Goal: Entertainment & Leisure: Consume media (video, audio)

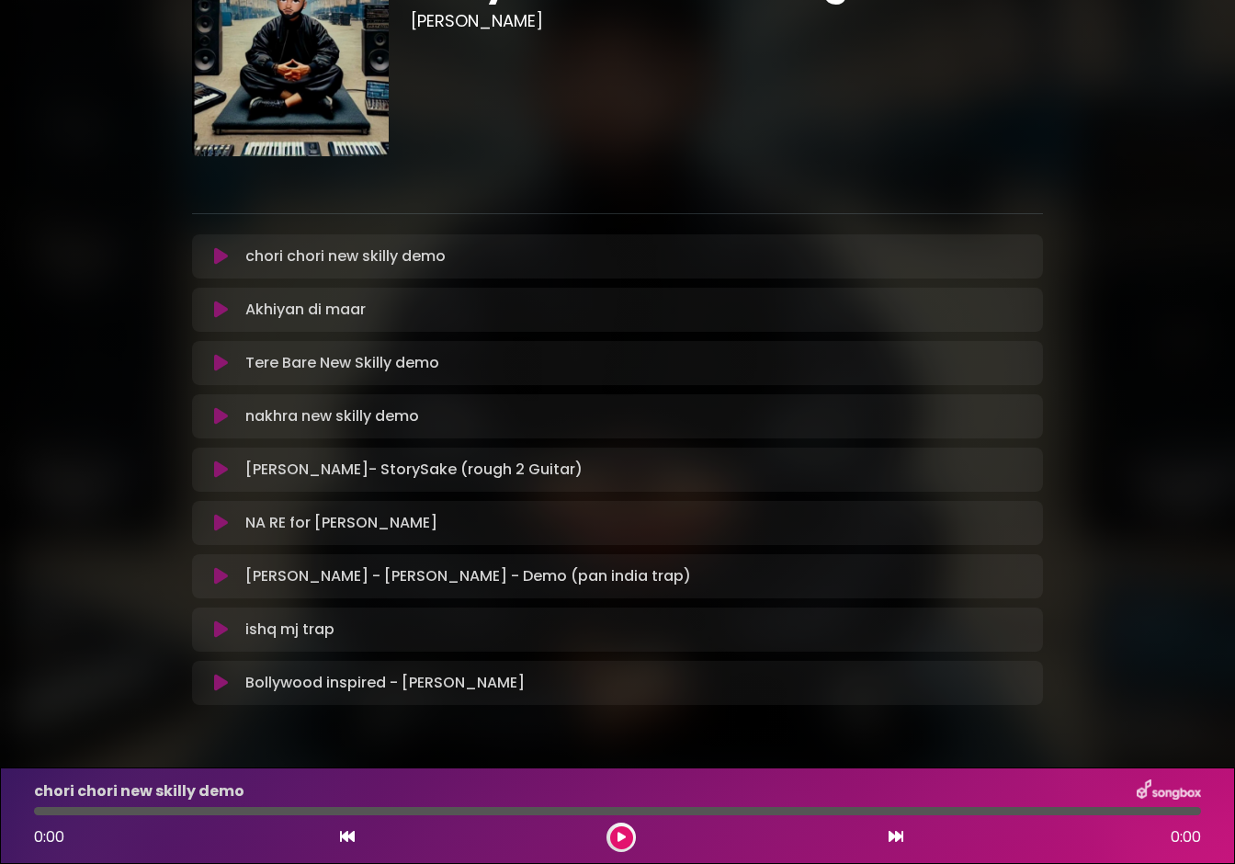
scroll to position [161, 0]
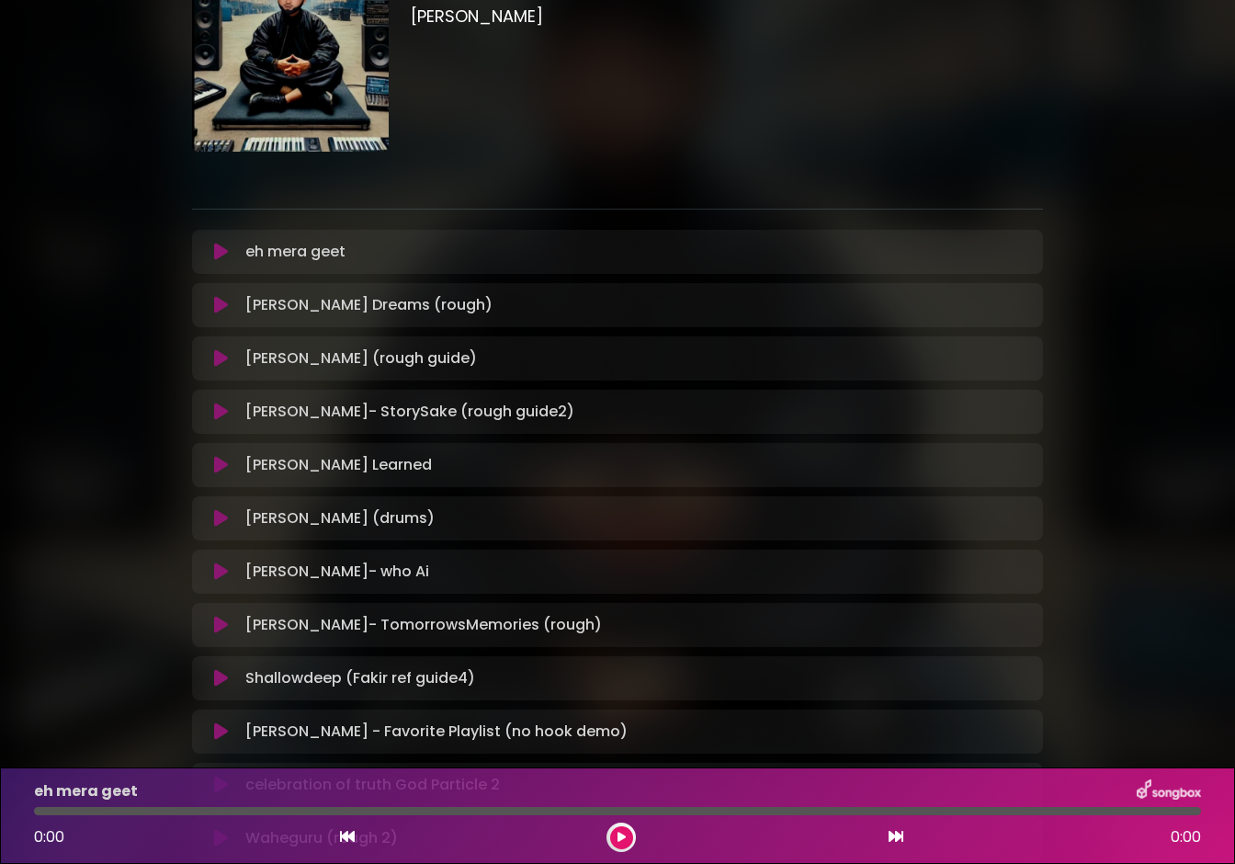
scroll to position [251, 0]
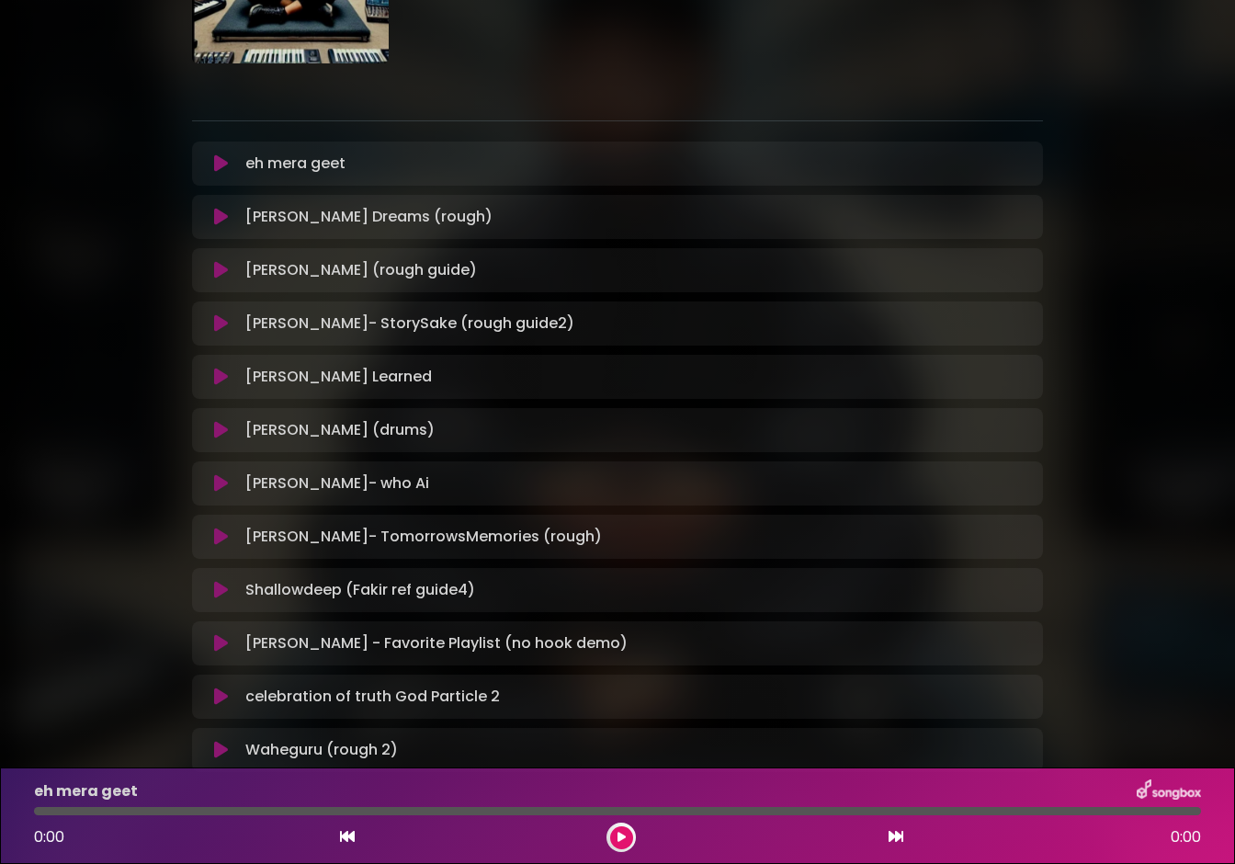
click at [221, 425] on icon at bounding box center [221, 430] width 14 height 18
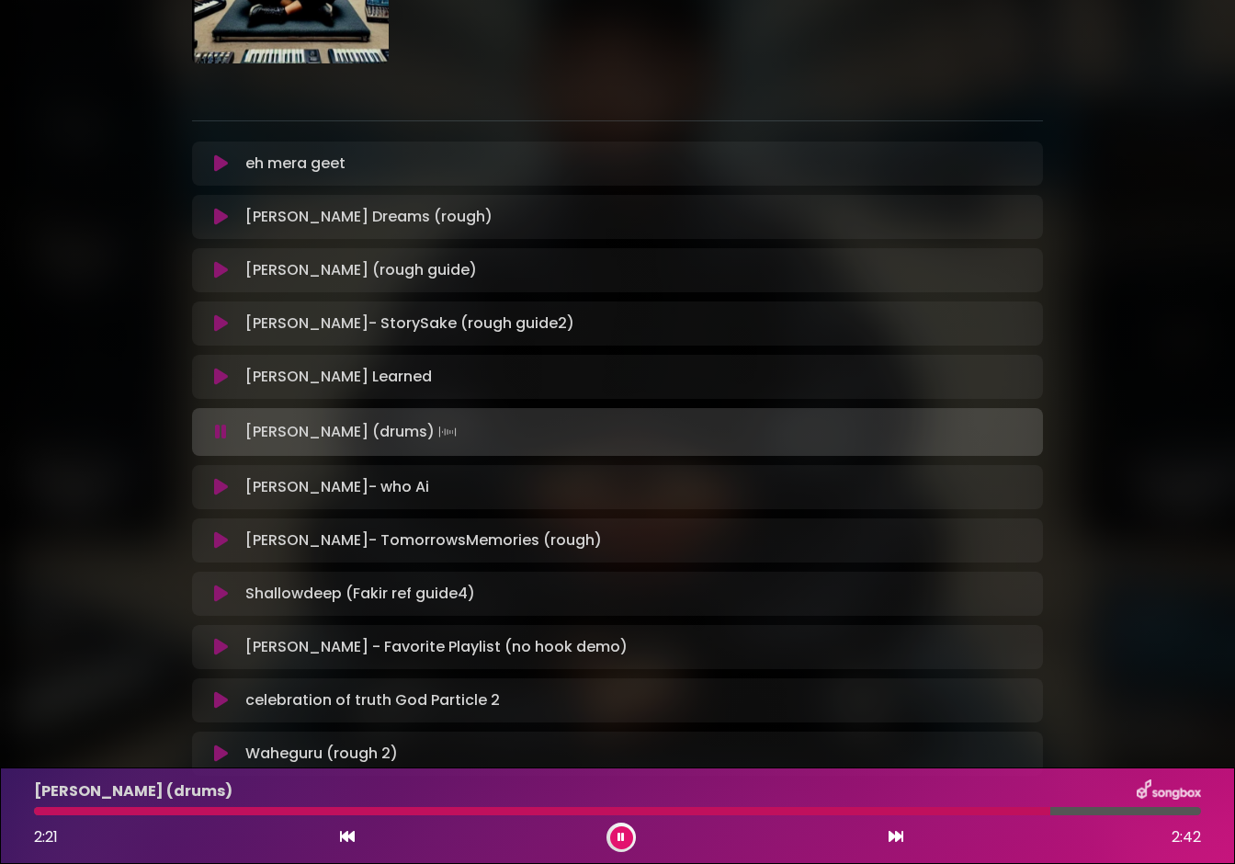
click at [228, 171] on button at bounding box center [220, 163] width 35 height 18
click at [223, 165] on icon at bounding box center [221, 163] width 14 height 18
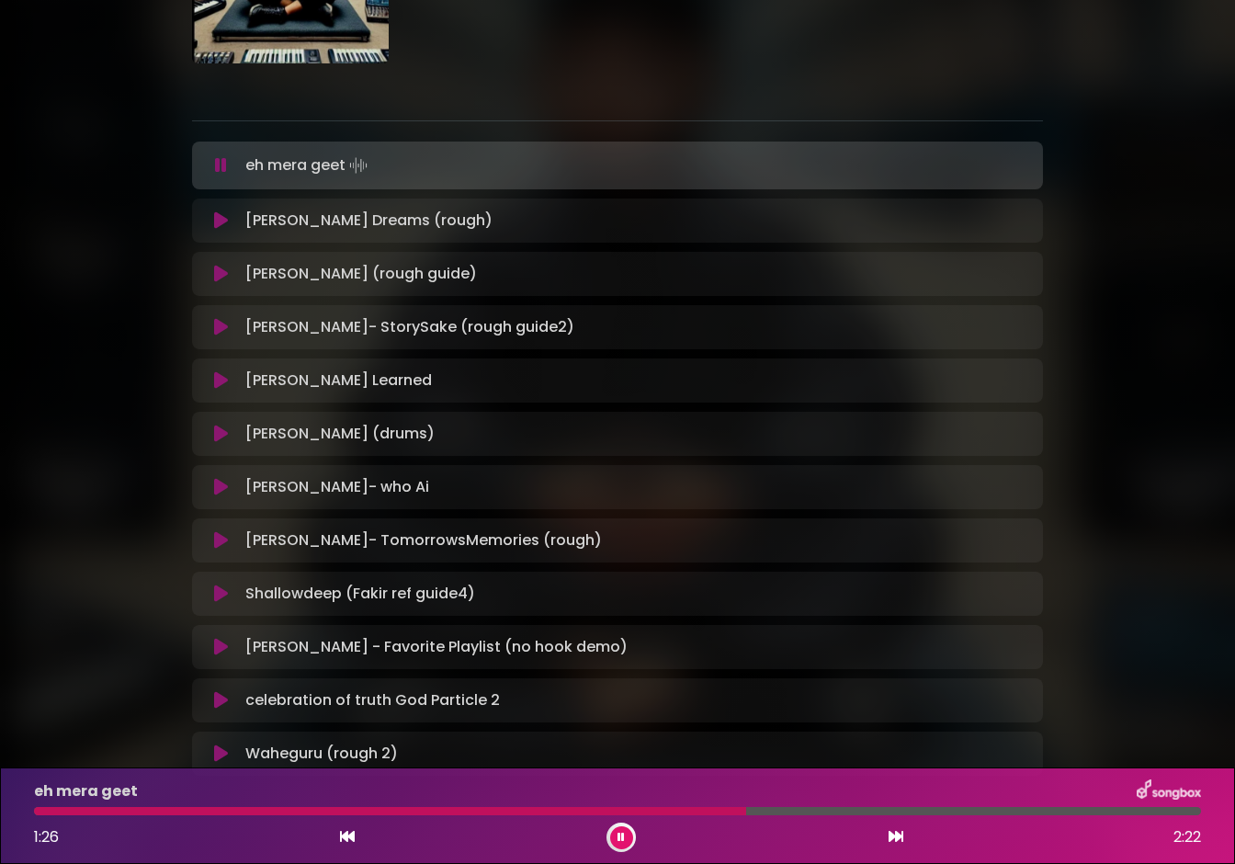
click at [219, 597] on icon at bounding box center [221, 594] width 14 height 18
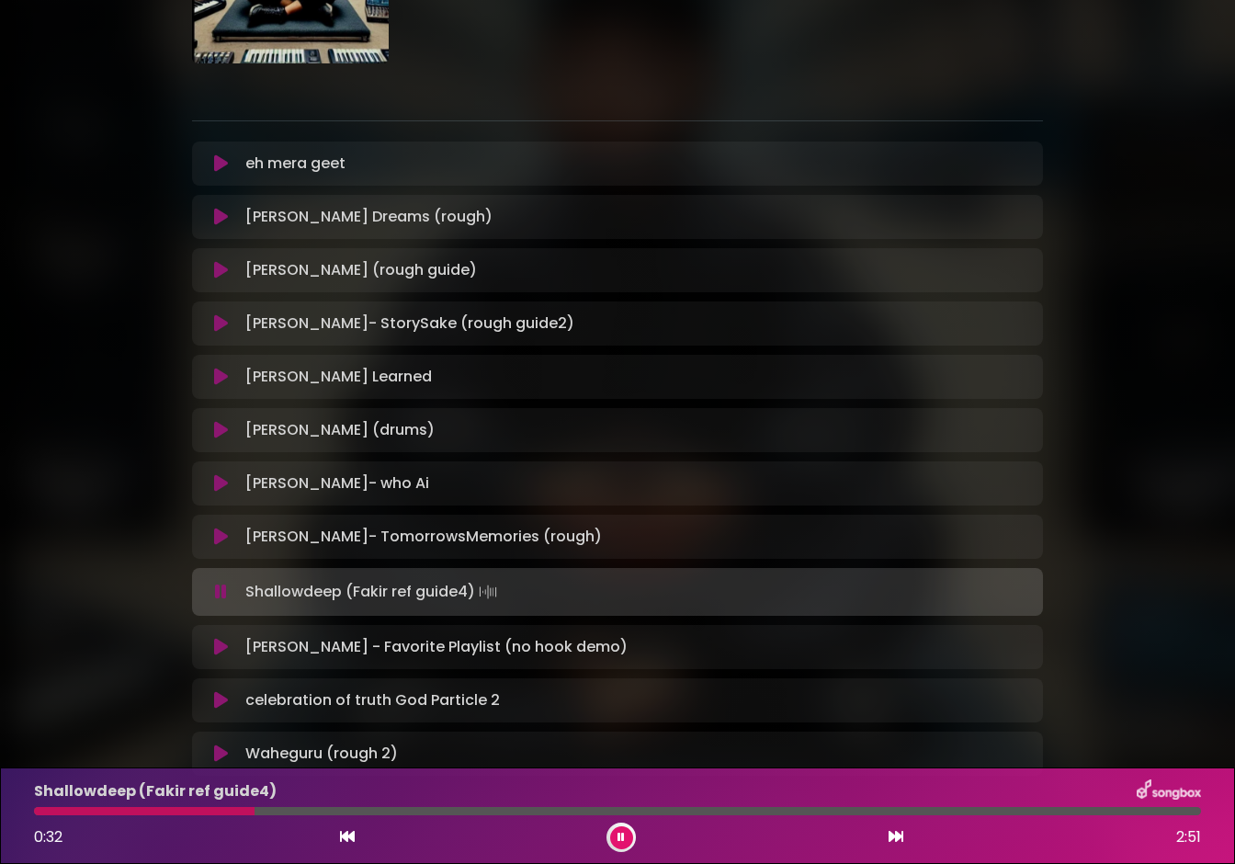
click at [221, 596] on icon at bounding box center [221, 592] width 12 height 18
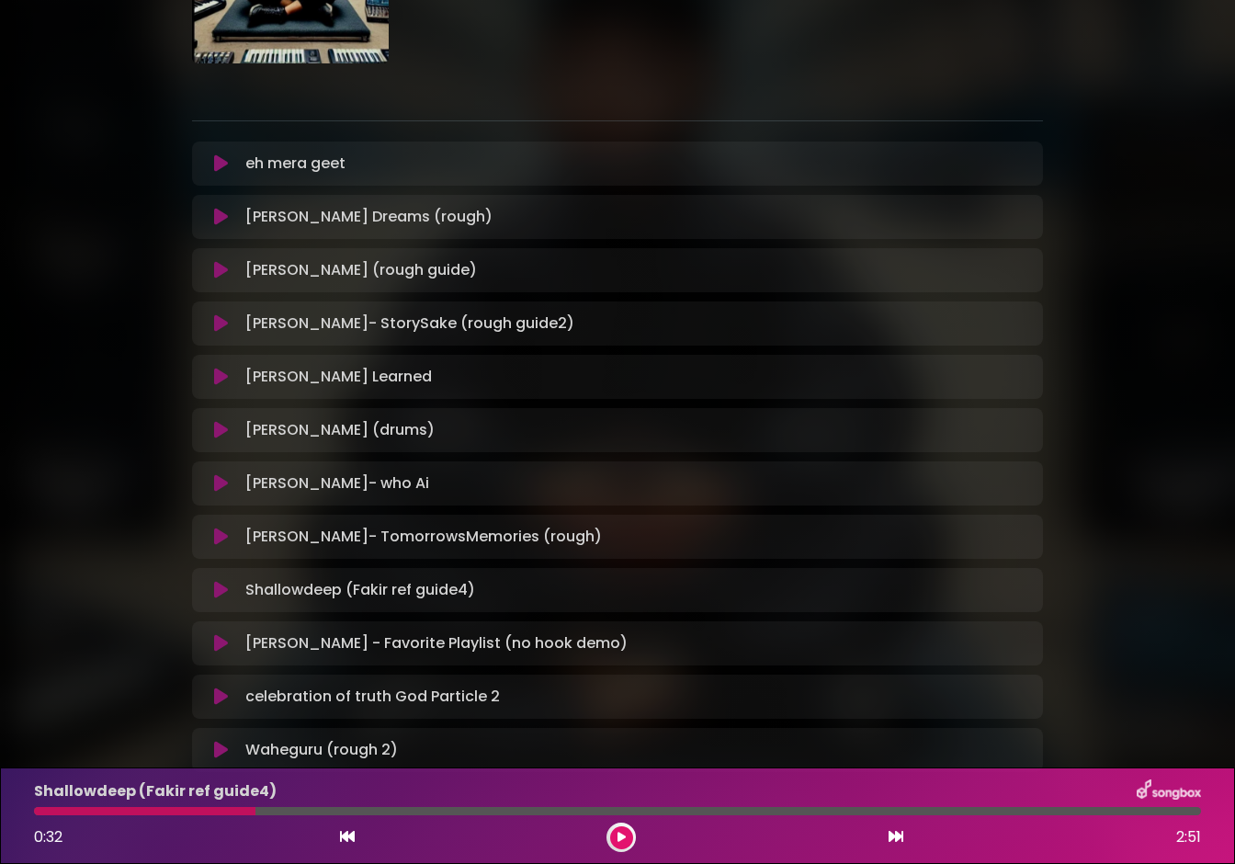
click at [223, 542] on icon at bounding box center [221, 537] width 14 height 18
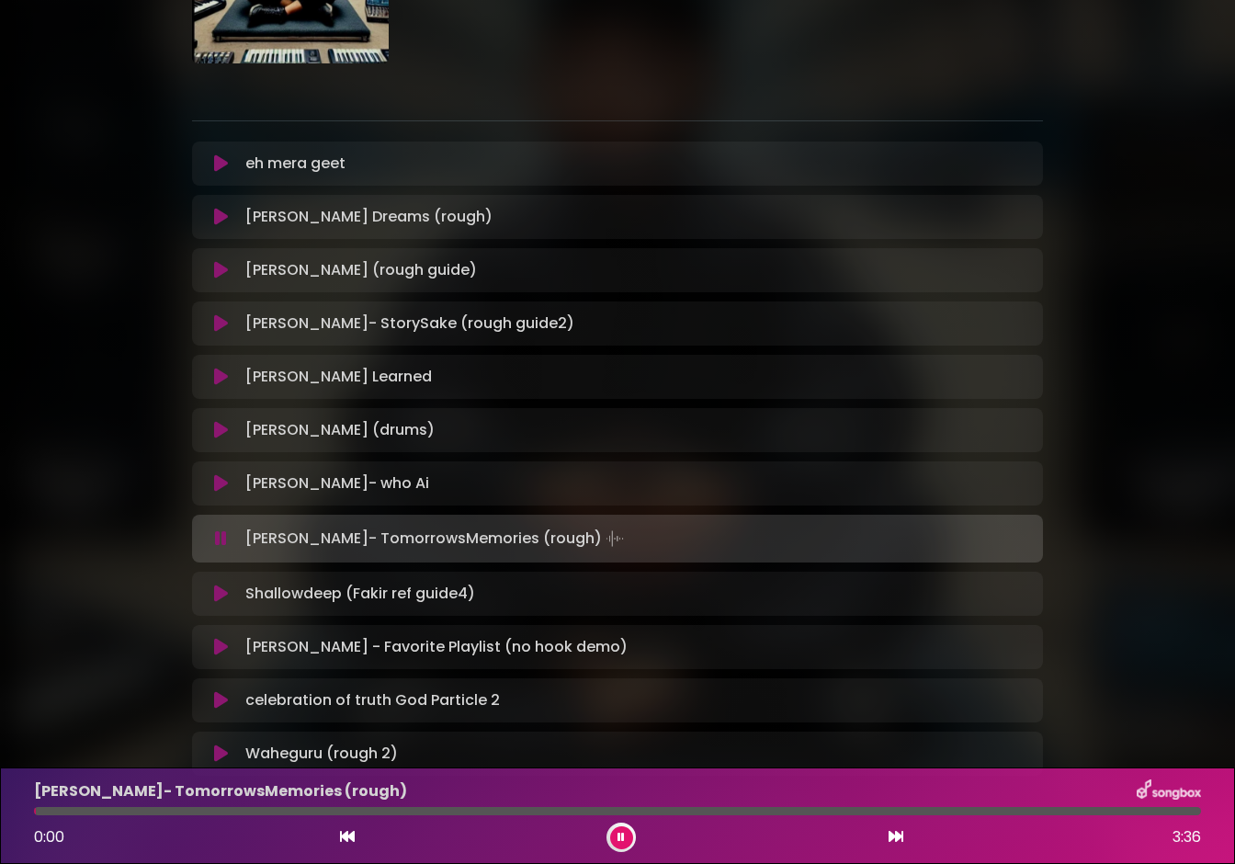
click at [222, 541] on icon at bounding box center [221, 538] width 12 height 18
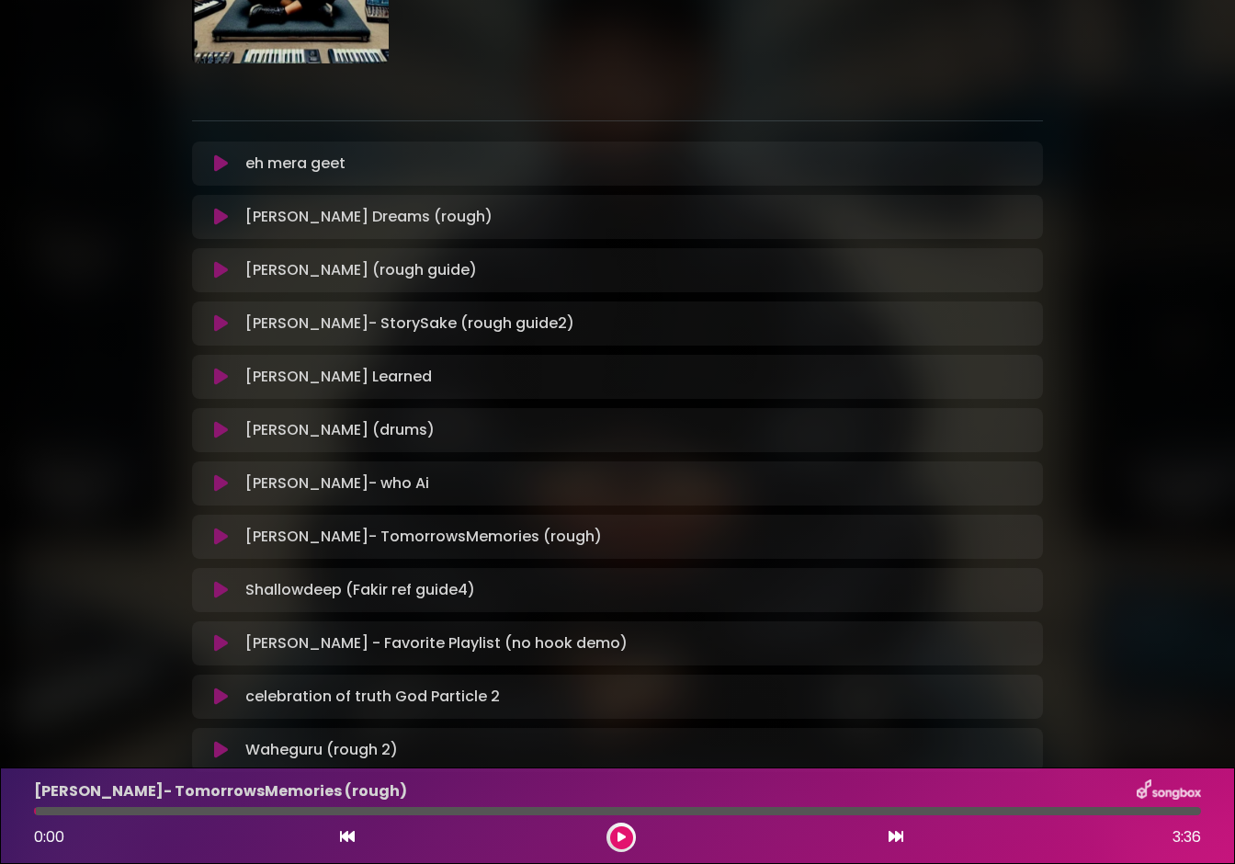
click at [219, 586] on icon at bounding box center [221, 590] width 14 height 18
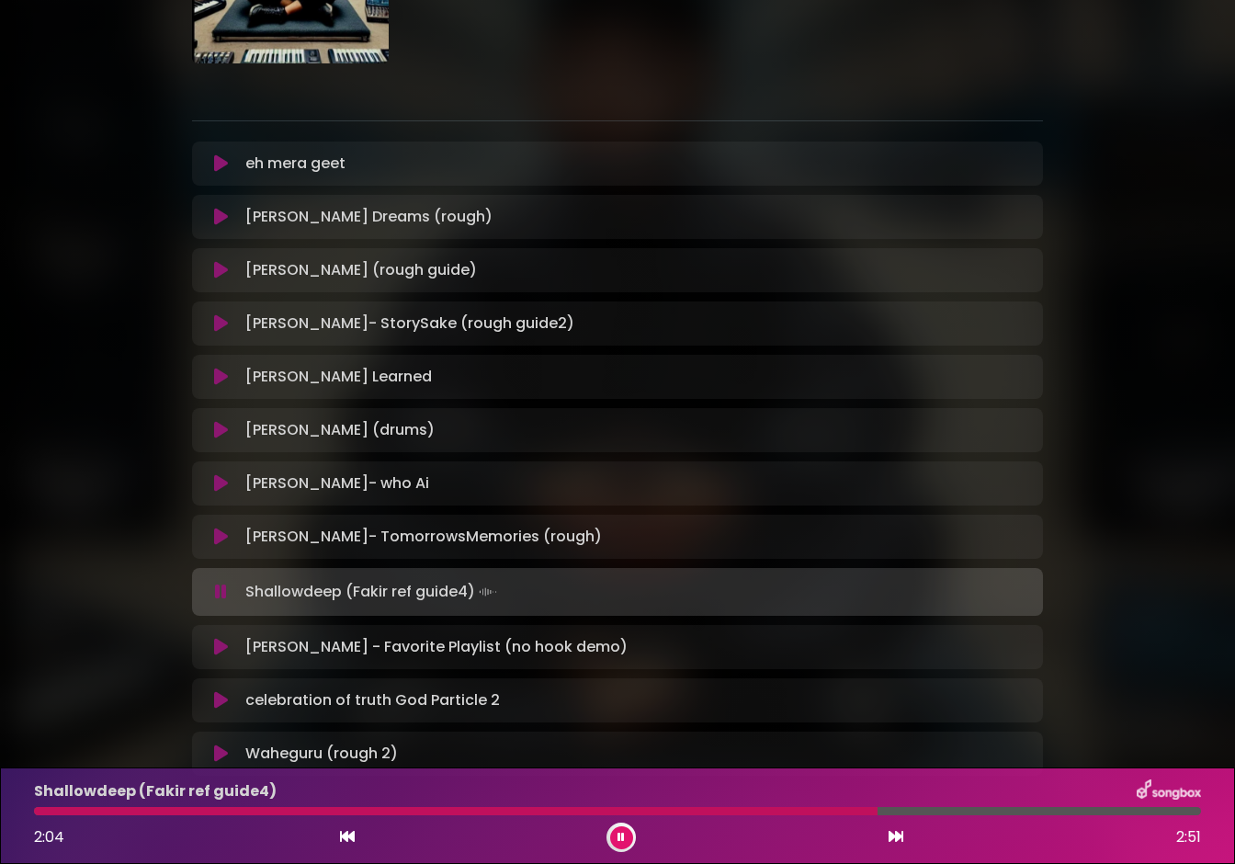
click at [219, 586] on icon at bounding box center [221, 592] width 12 height 18
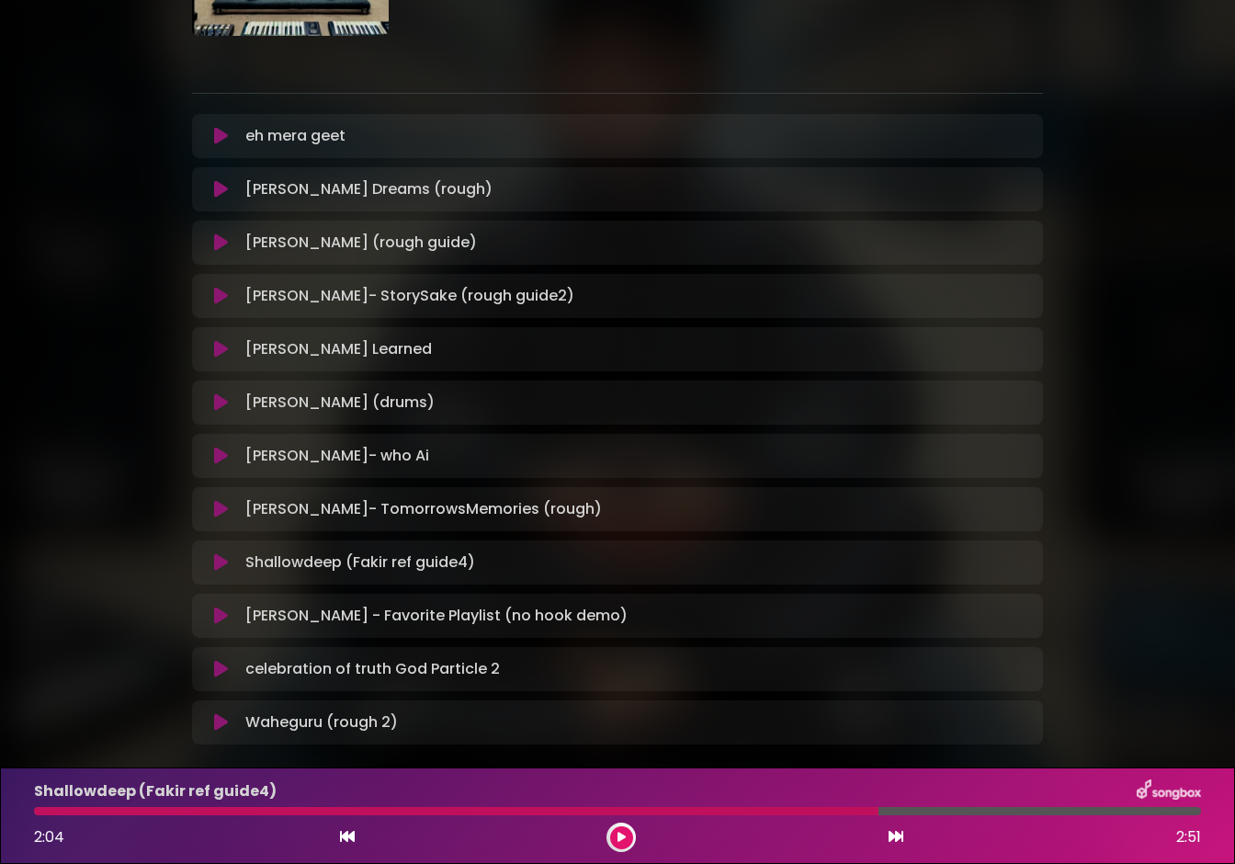
scroll to position [291, 0]
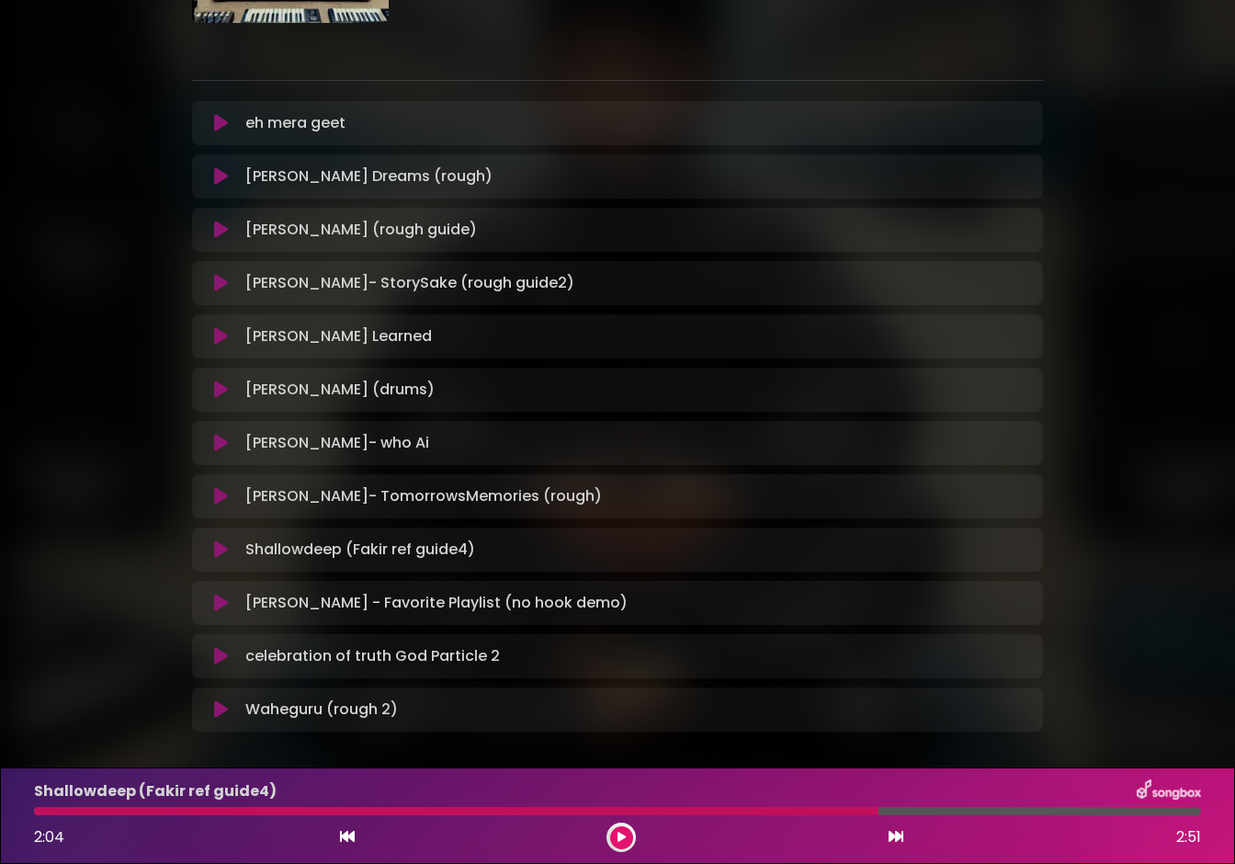
click at [219, 594] on icon at bounding box center [221, 603] width 14 height 18
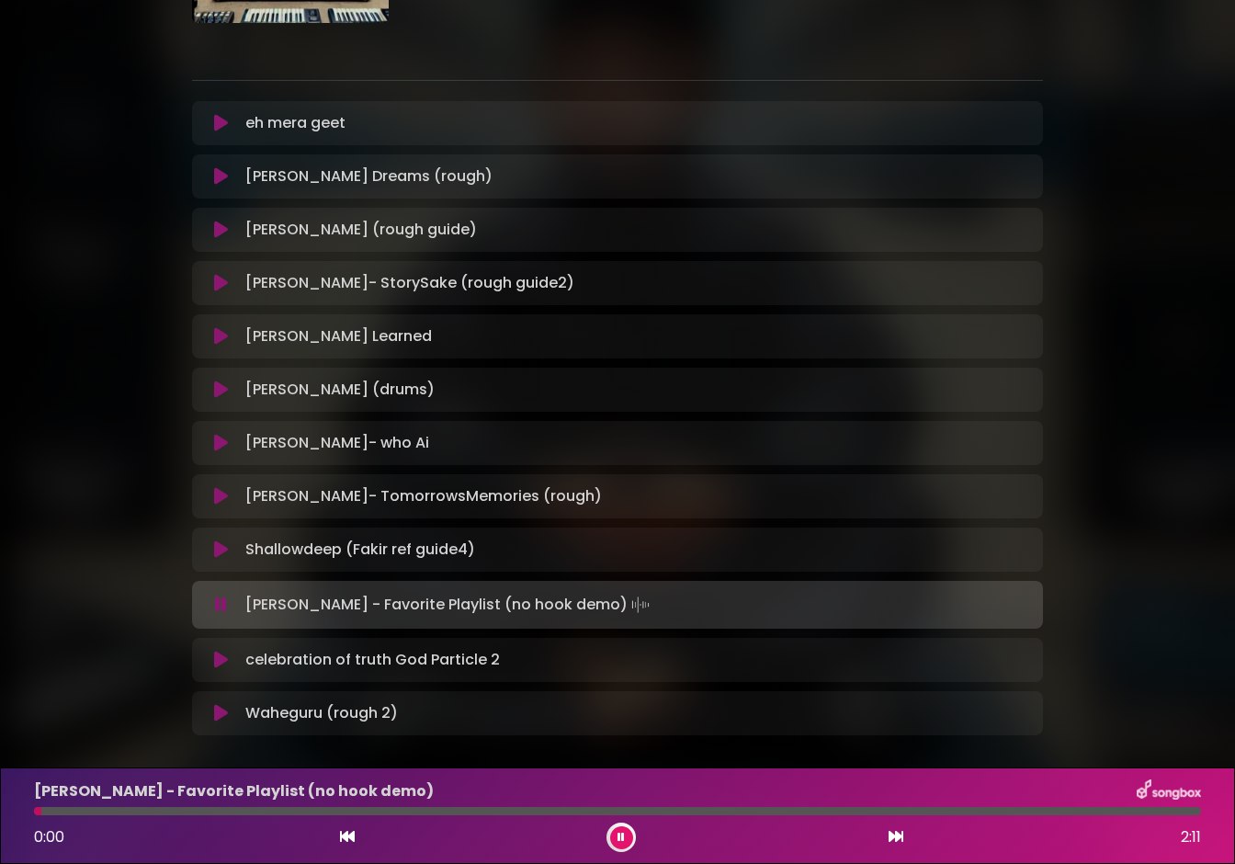
click at [219, 594] on div "Jay - Favorite Playlist (no hook demo) Loading Track..." at bounding box center [617, 605] width 829 height 26
click at [221, 666] on icon at bounding box center [221, 660] width 14 height 18
click at [219, 663] on icon at bounding box center [221, 660] width 14 height 18
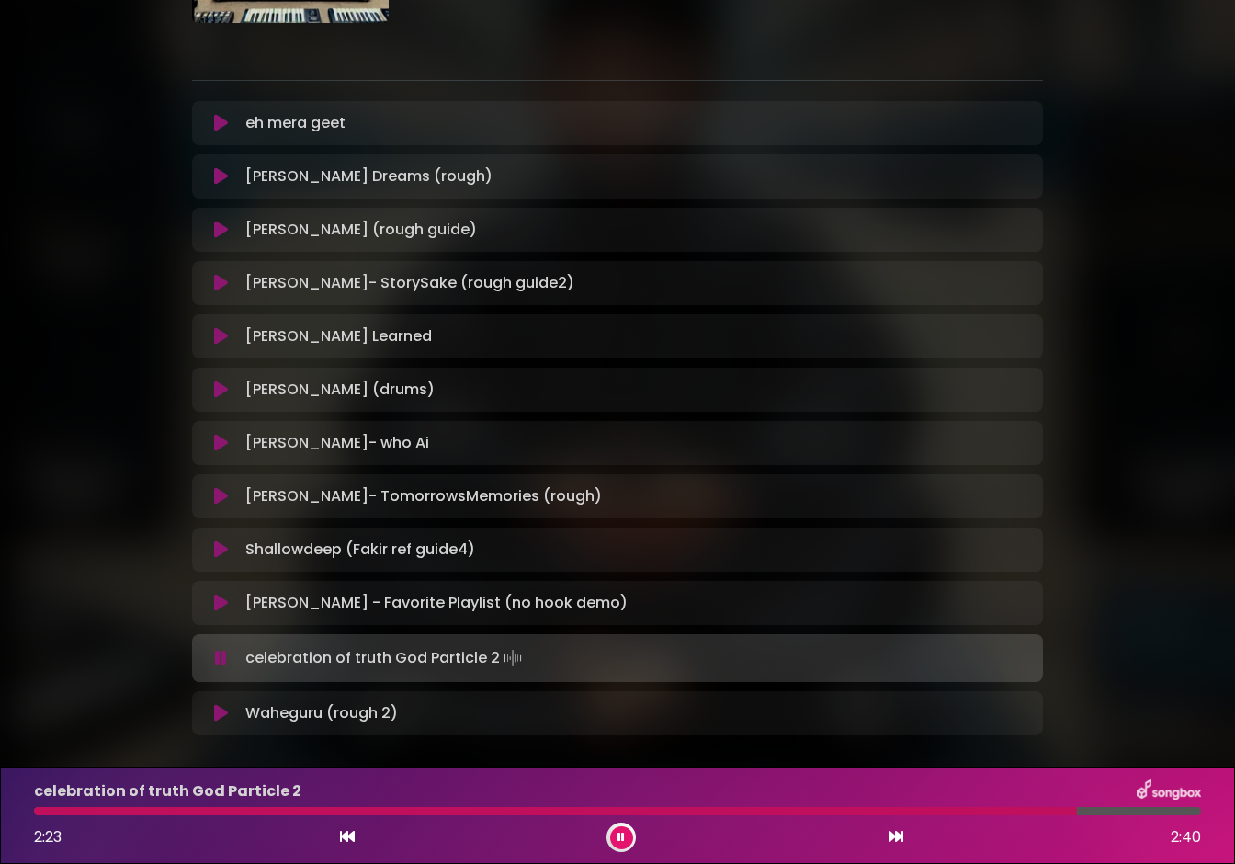
click at [219, 663] on icon at bounding box center [221, 658] width 12 height 18
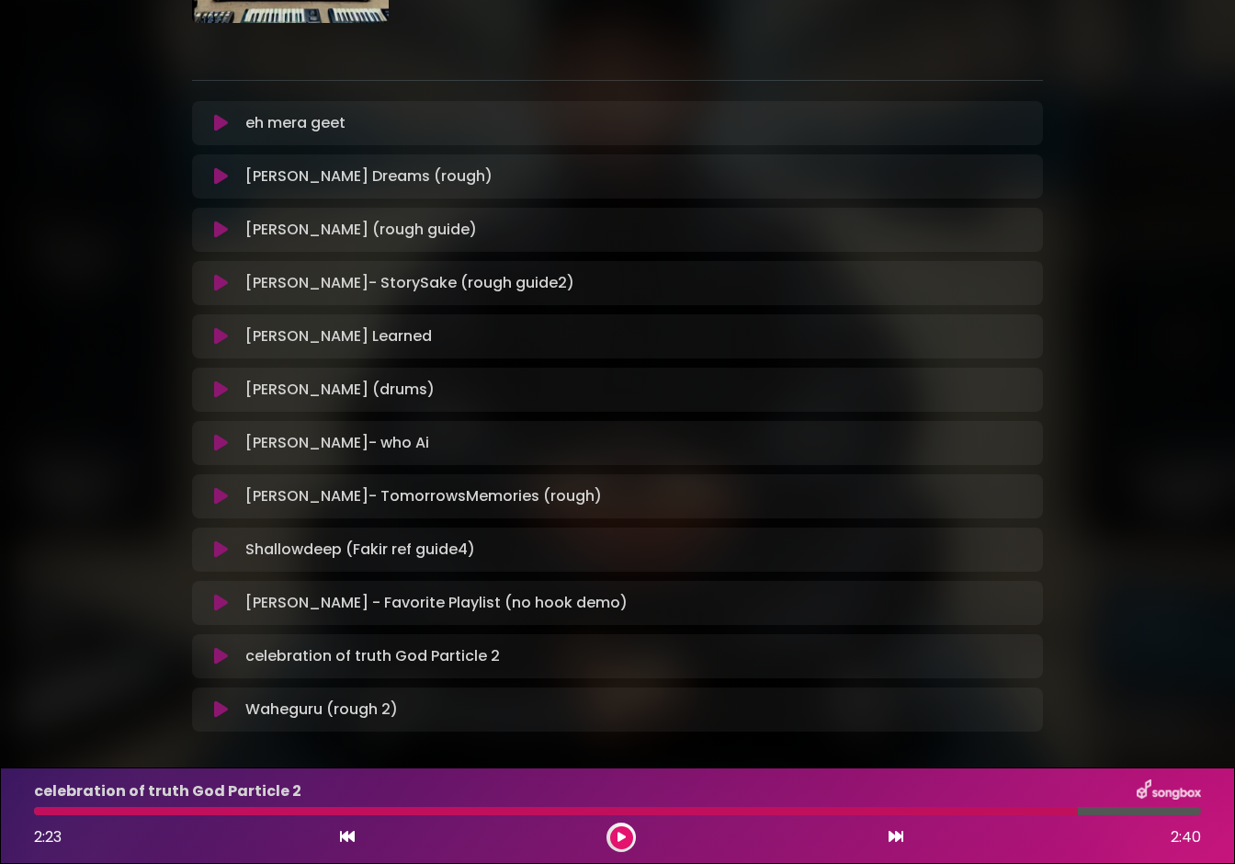
click at [219, 712] on icon at bounding box center [221, 709] width 14 height 18
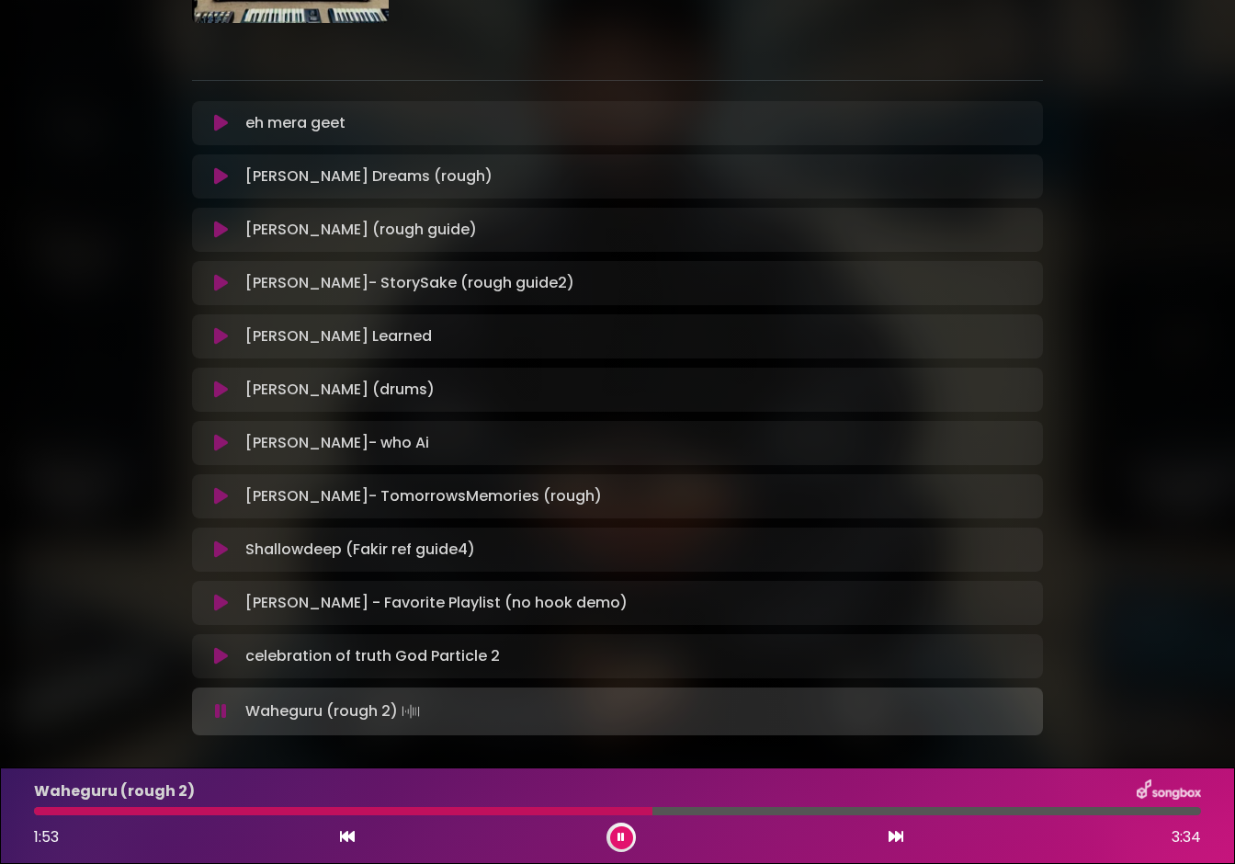
click at [219, 712] on icon at bounding box center [221, 711] width 12 height 18
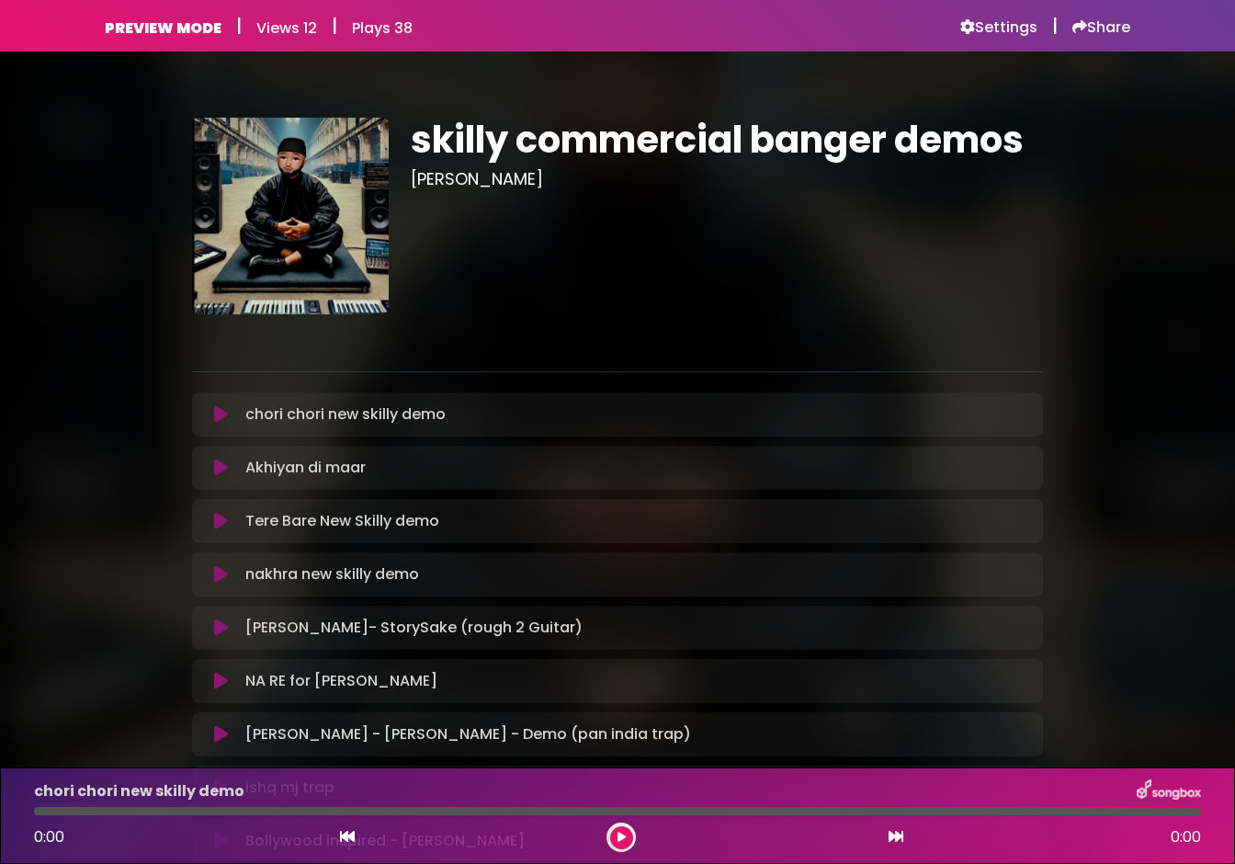
click at [215, 410] on icon at bounding box center [221, 414] width 14 height 18
click at [221, 413] on icon at bounding box center [221, 414] width 14 height 18
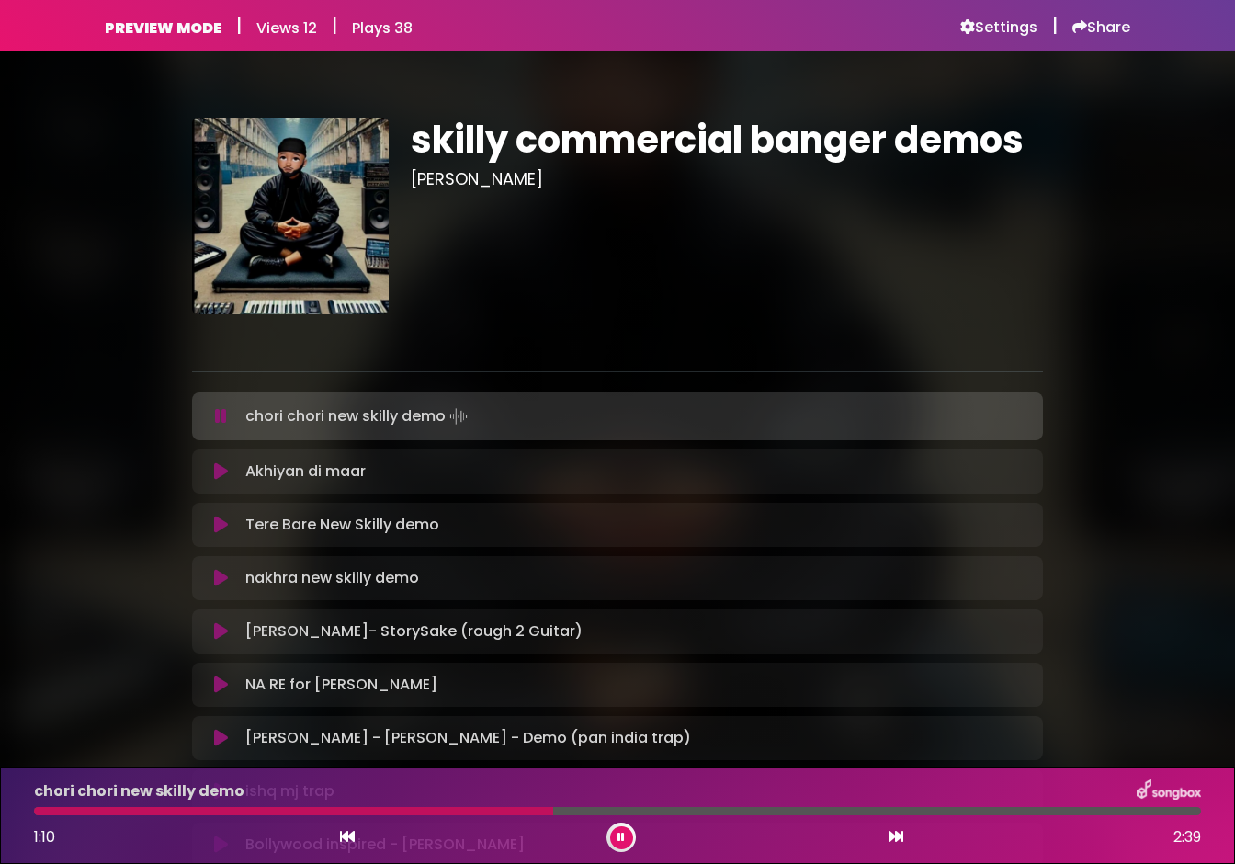
click at [221, 413] on icon at bounding box center [221, 416] width 12 height 18
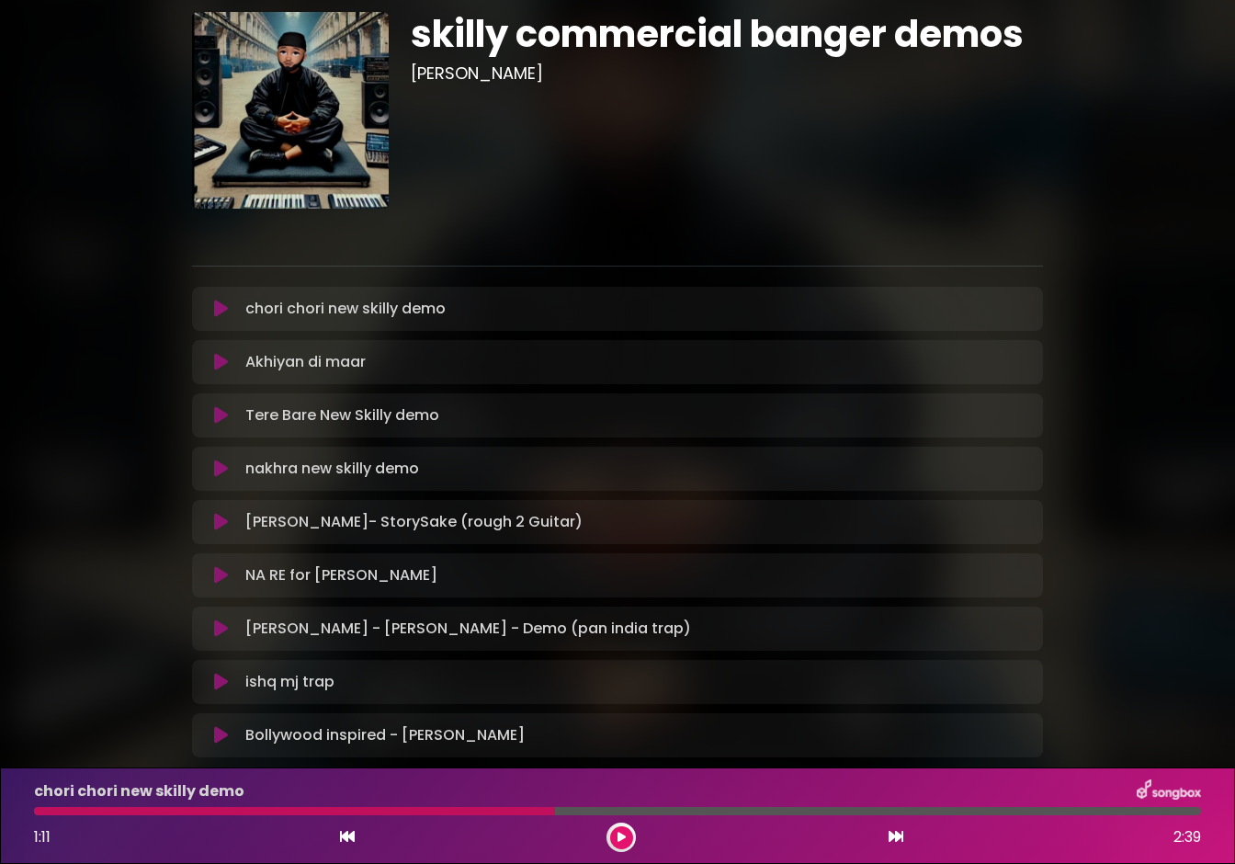
scroll to position [133, 0]
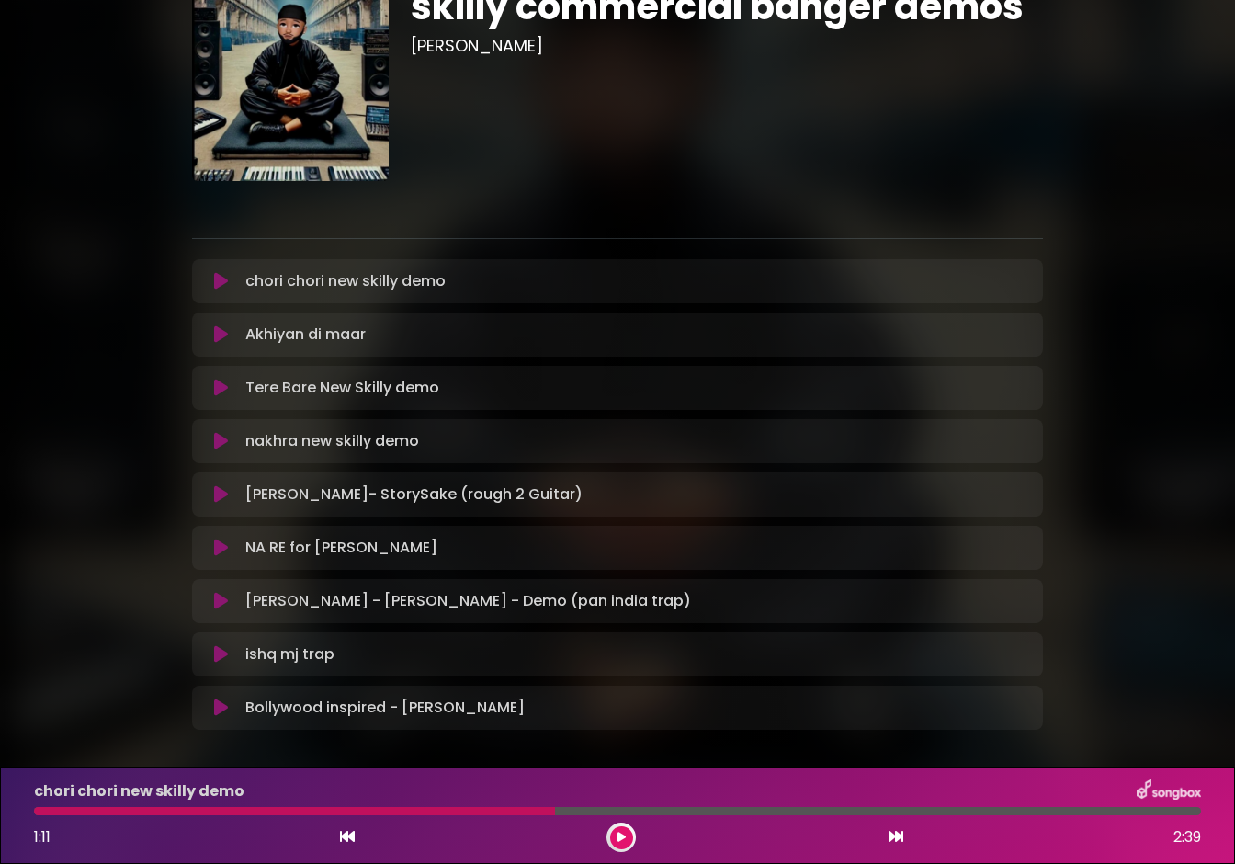
click at [221, 545] on icon at bounding box center [221, 548] width 14 height 18
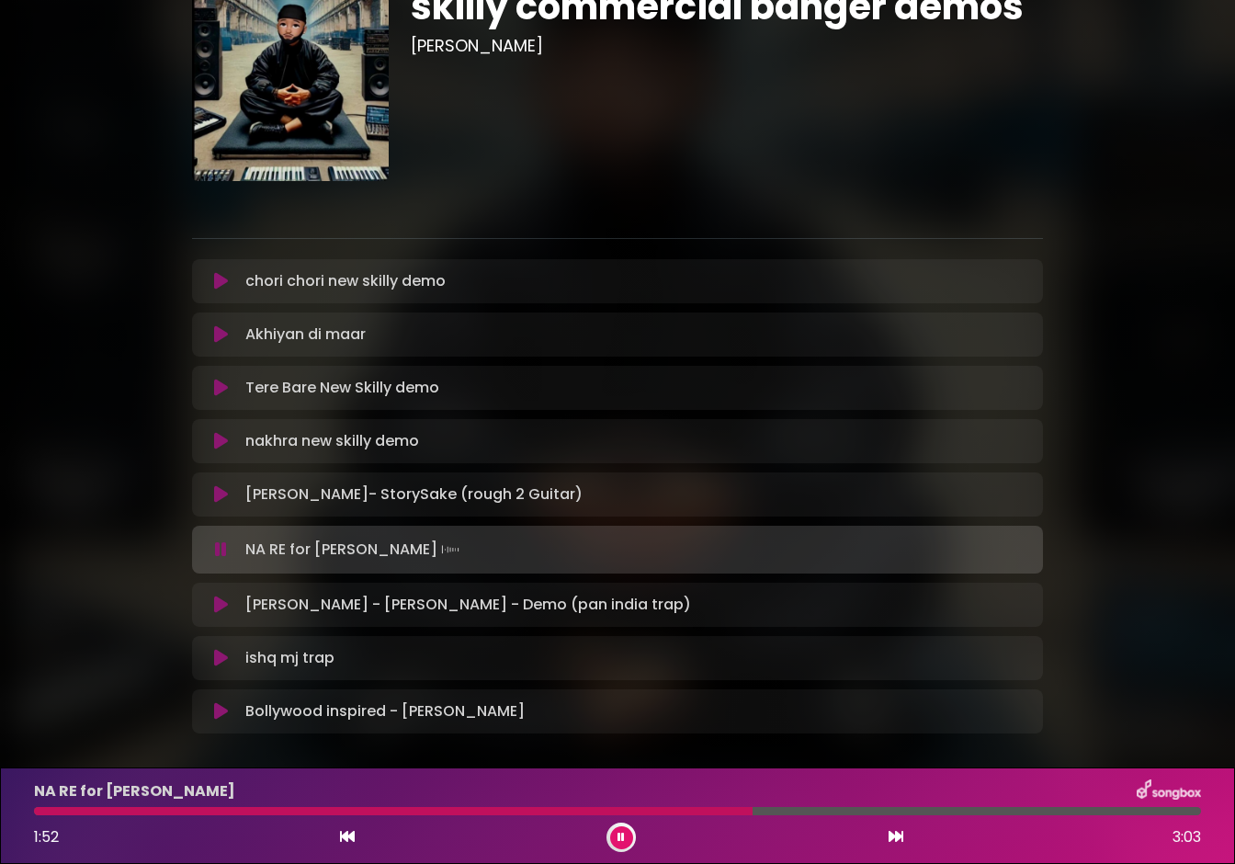
click at [221, 545] on icon at bounding box center [221, 550] width 12 height 18
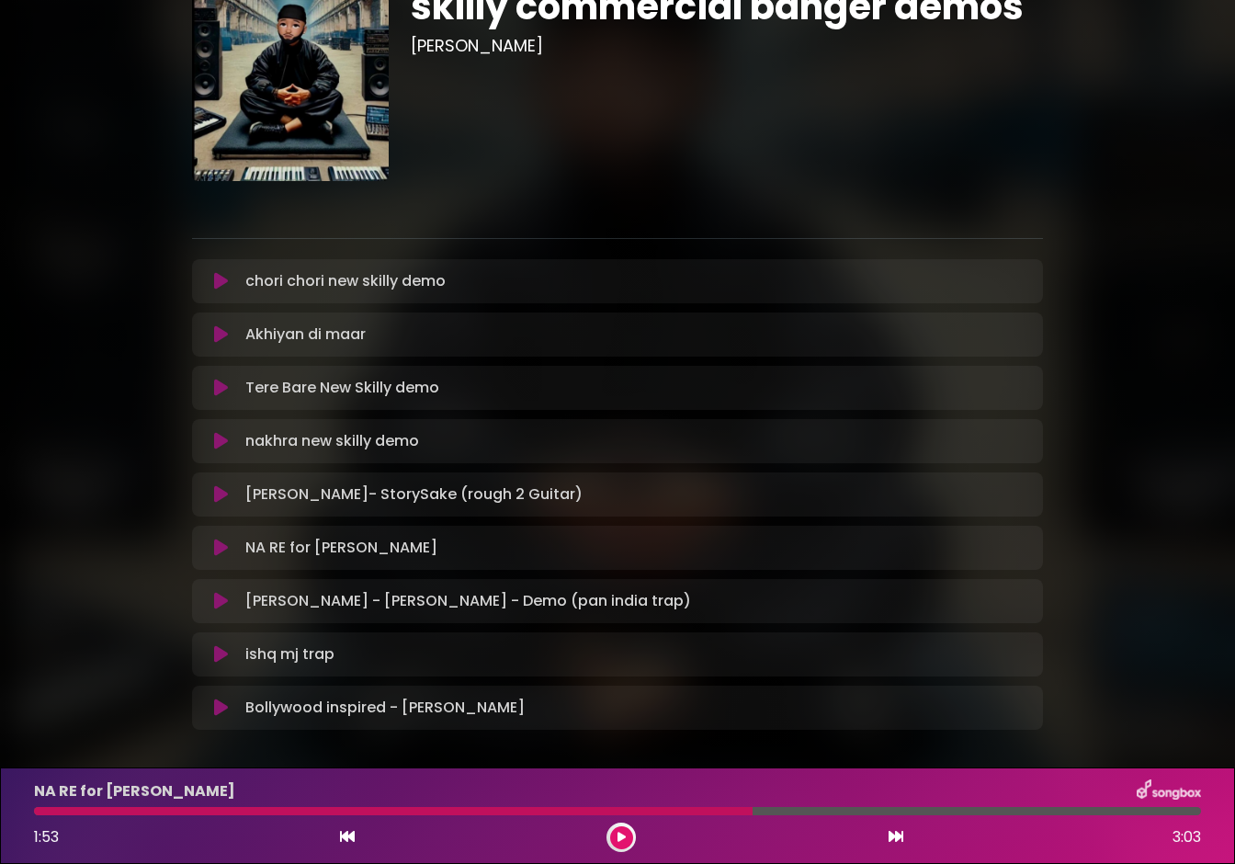
click at [59, 814] on div at bounding box center [393, 811] width 719 height 8
click at [51, 812] on div at bounding box center [393, 811] width 719 height 8
click at [224, 489] on icon at bounding box center [221, 494] width 14 height 18
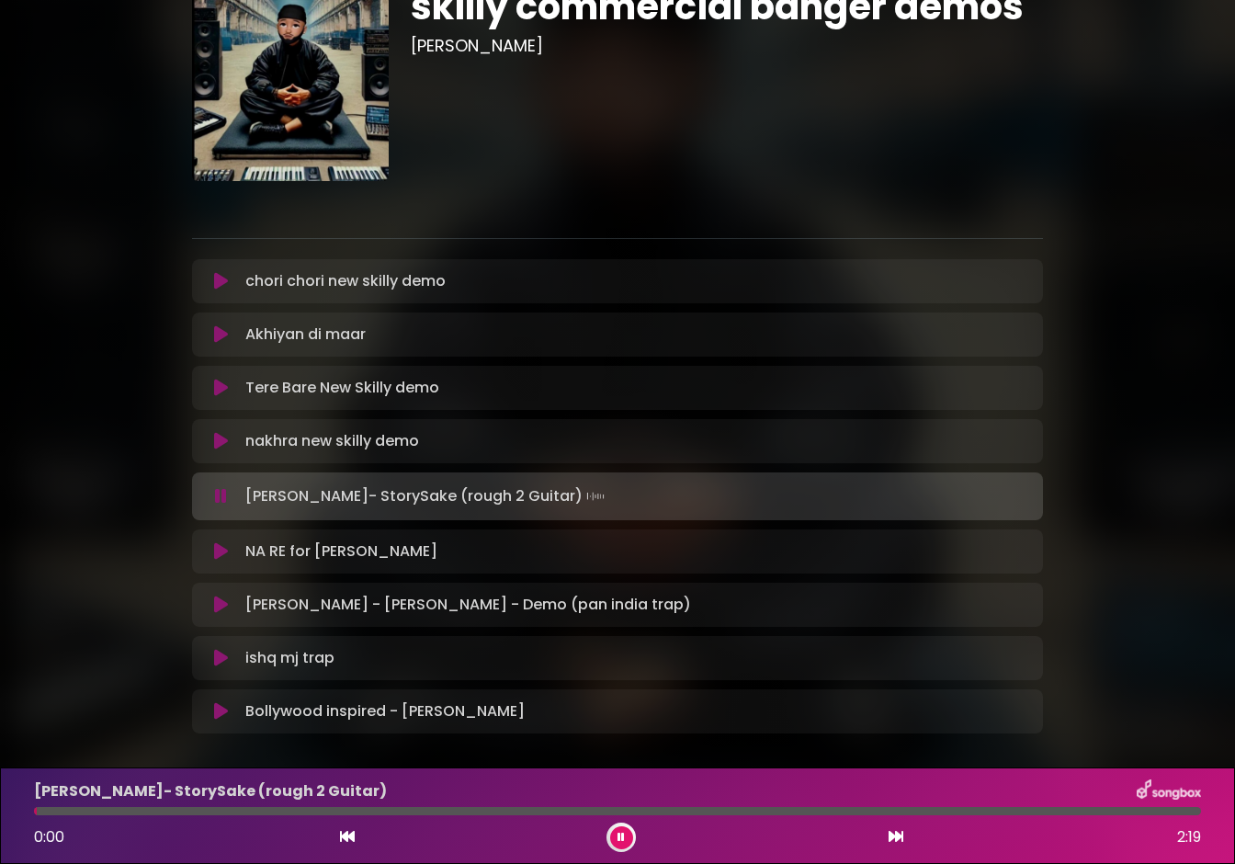
click at [216, 496] on icon at bounding box center [221, 496] width 12 height 18
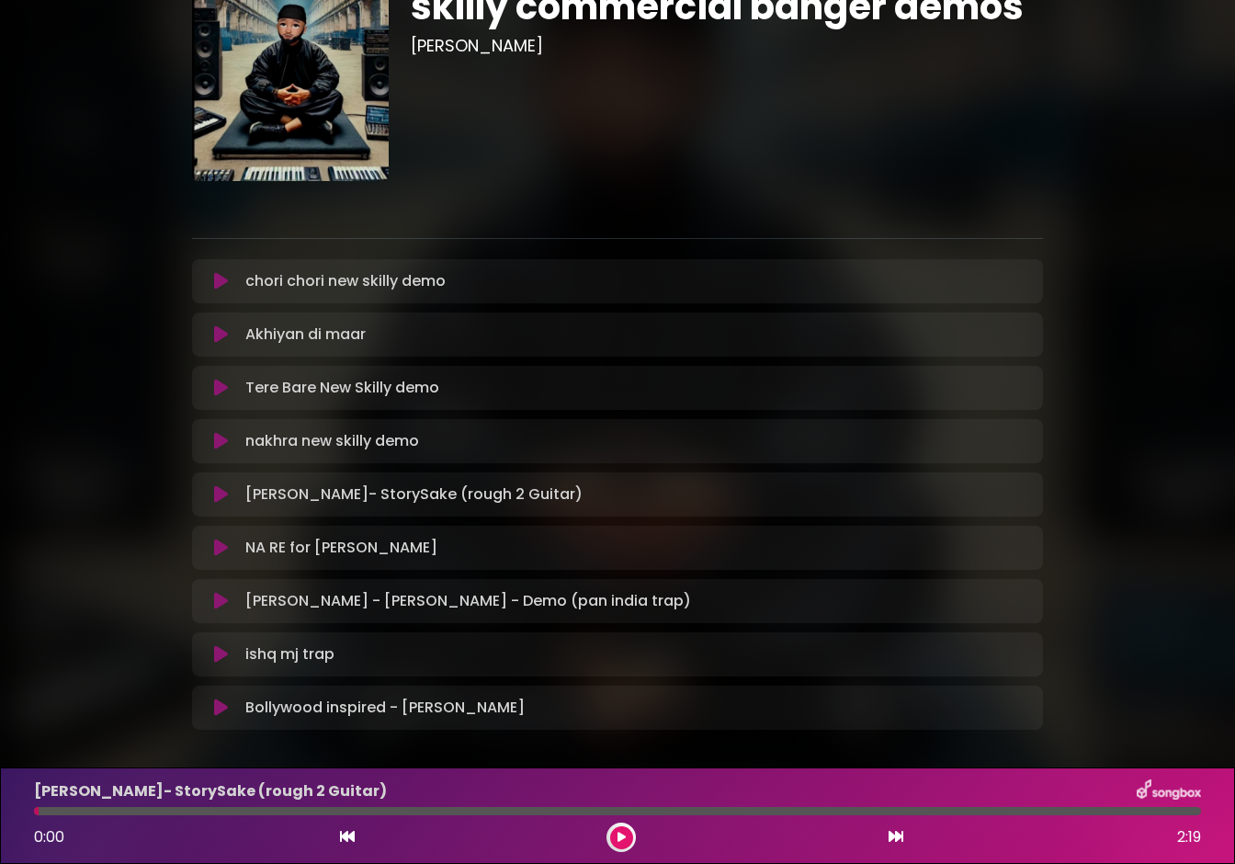
click at [212, 554] on button at bounding box center [220, 548] width 35 height 18
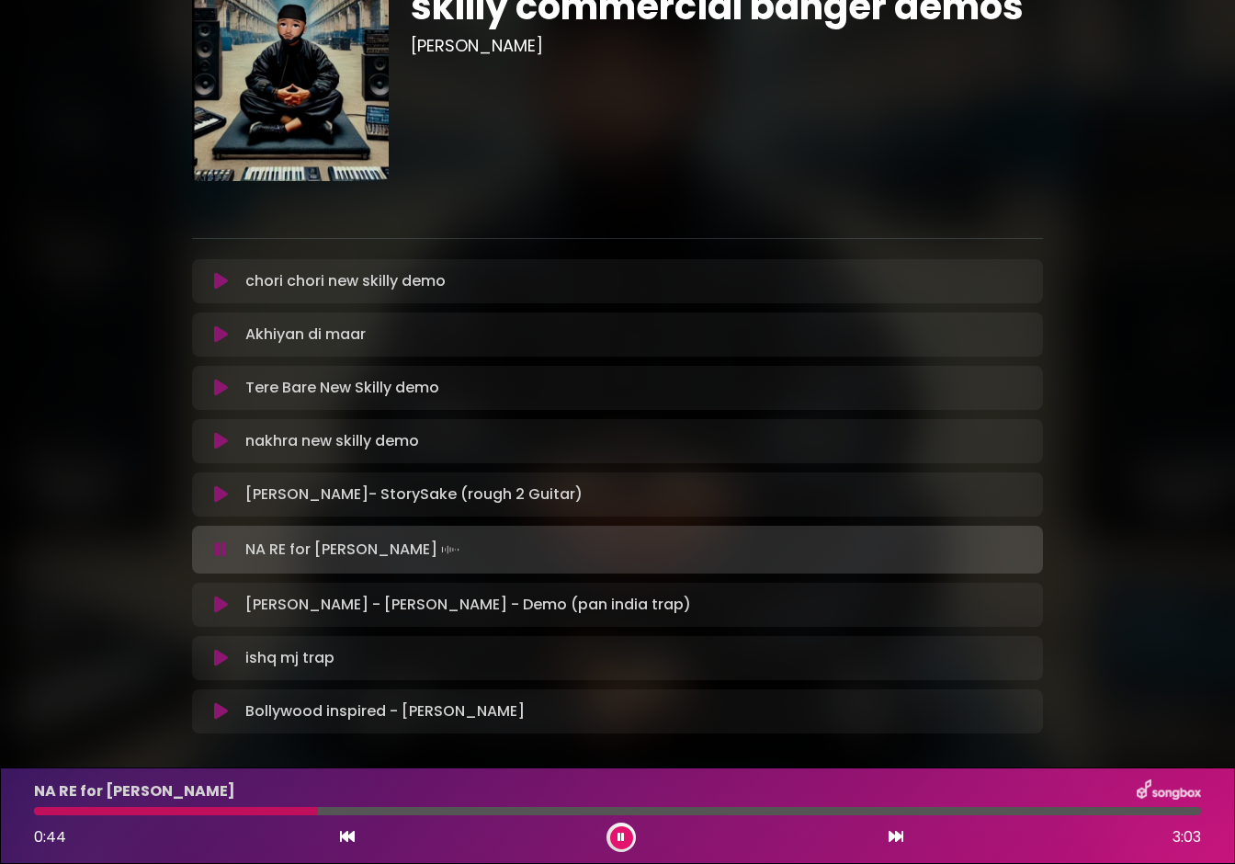
click at [212, 554] on button at bounding box center [220, 550] width 35 height 18
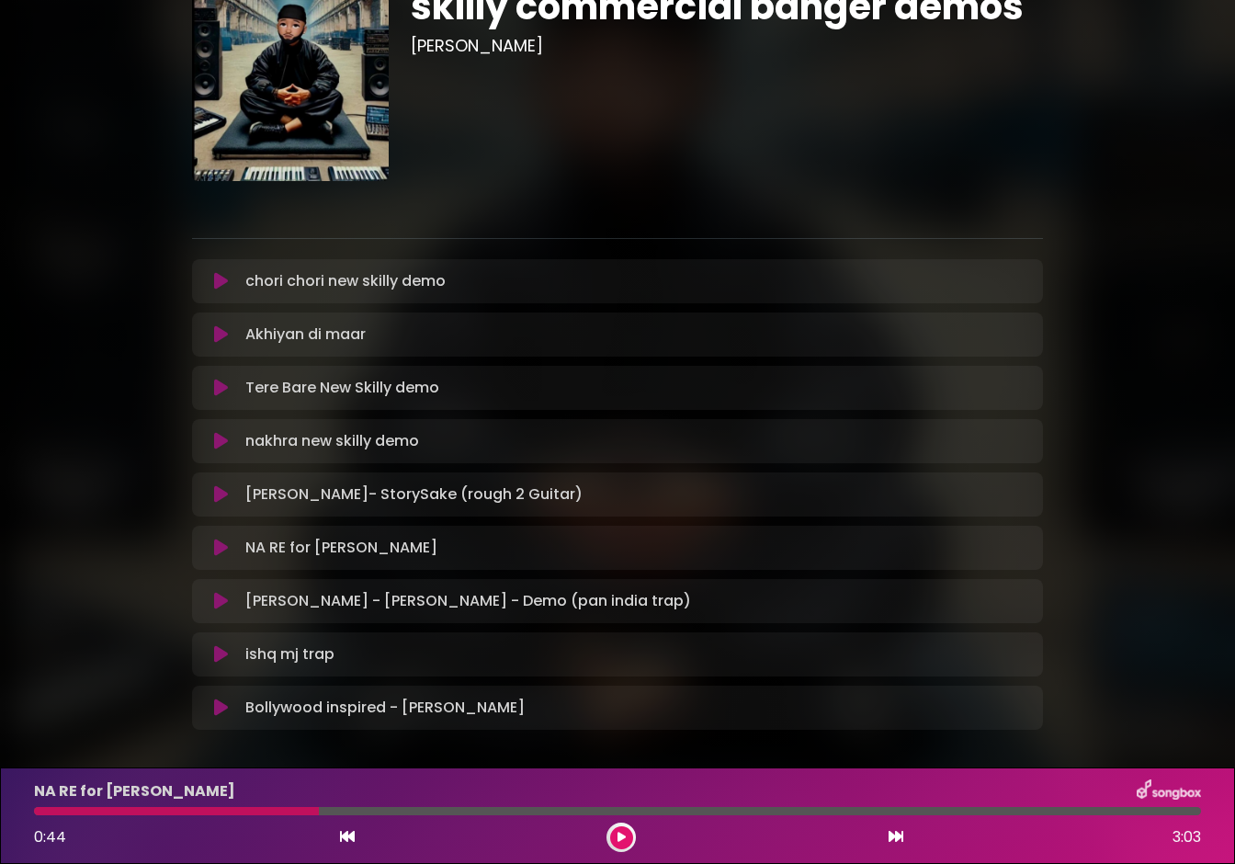
click at [222, 598] on icon at bounding box center [221, 601] width 14 height 18
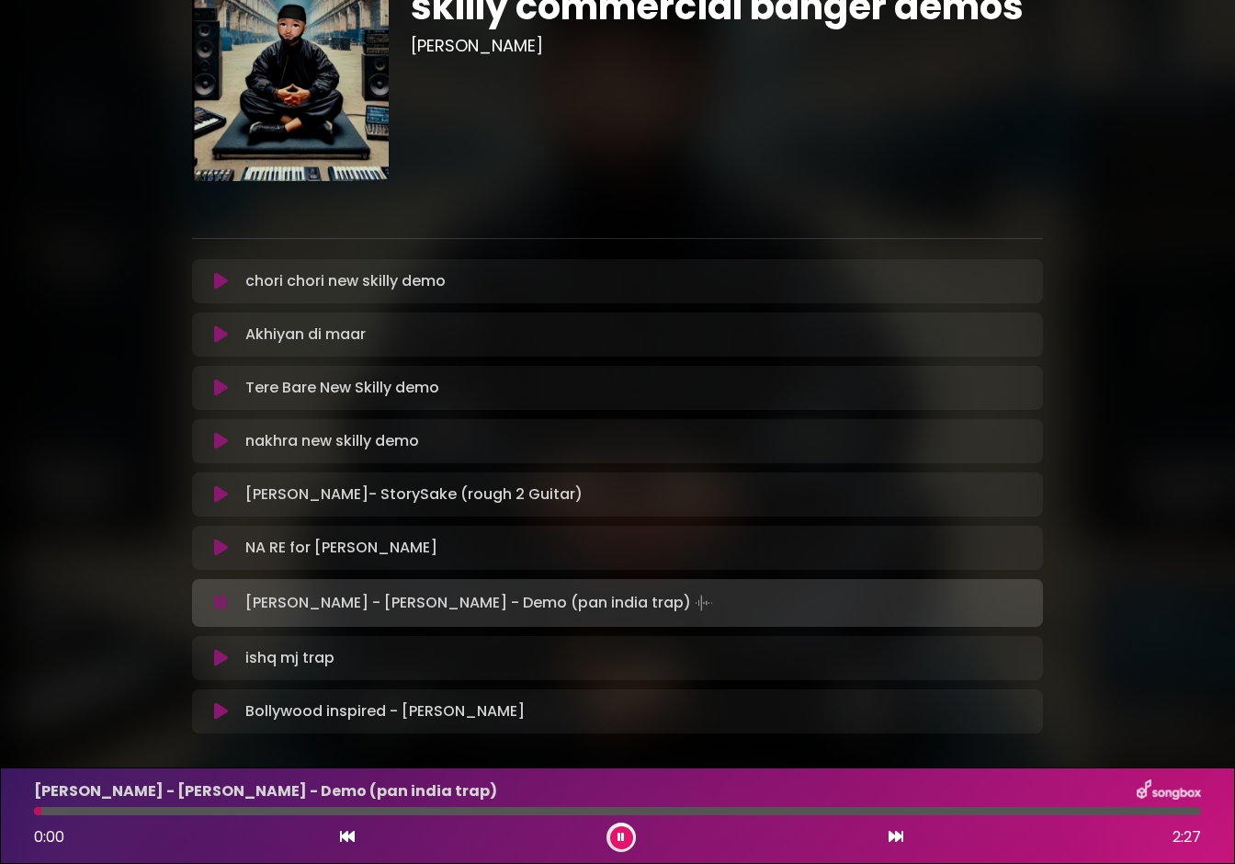
click at [222, 598] on icon at bounding box center [221, 603] width 12 height 18
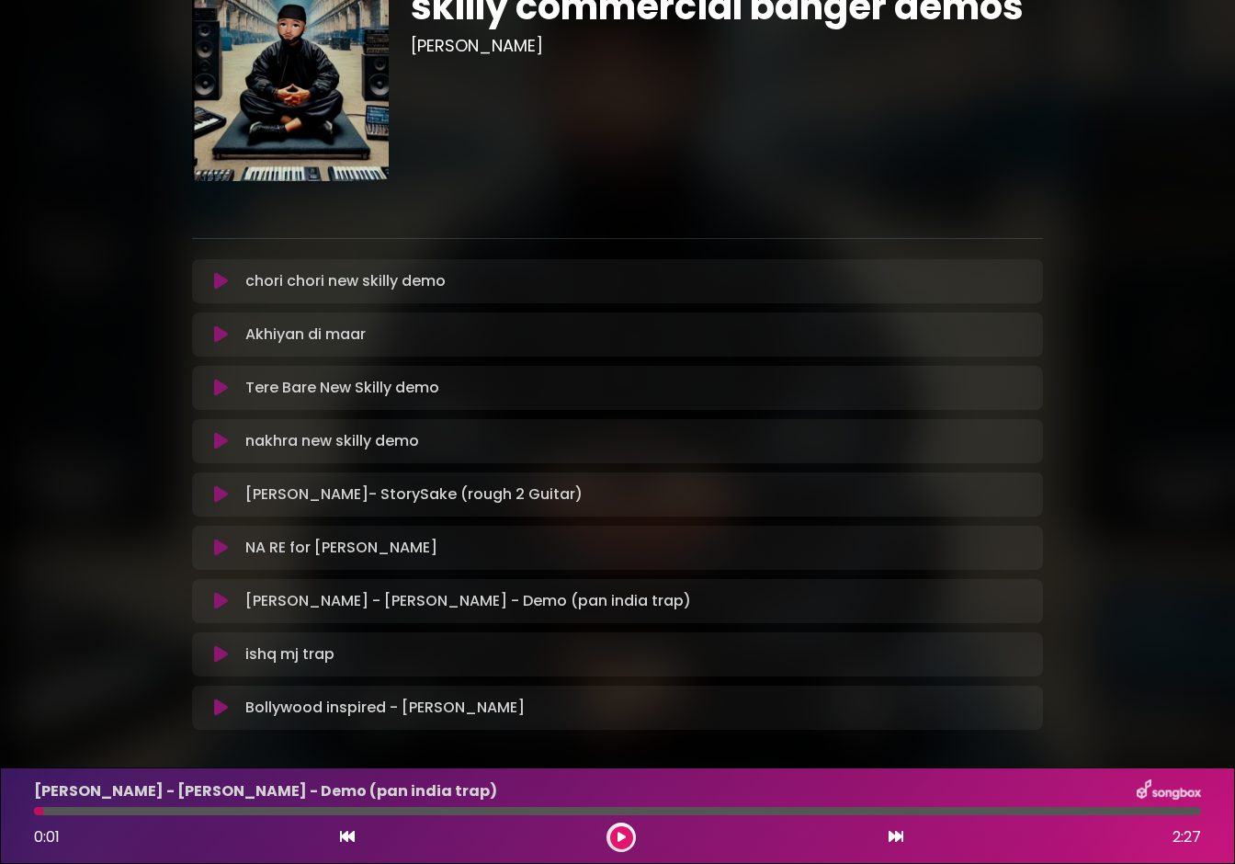
click at [218, 655] on icon at bounding box center [221, 654] width 14 height 18
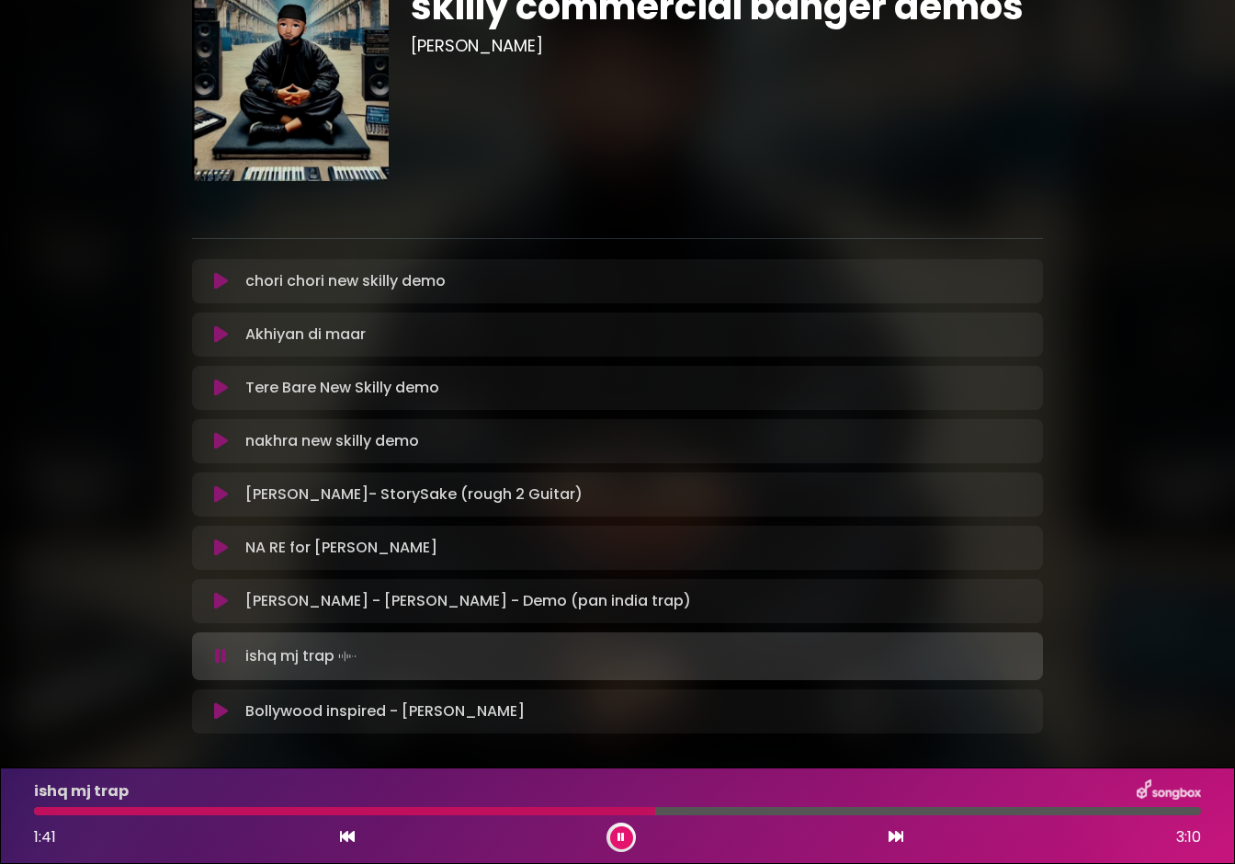
click at [218, 655] on icon at bounding box center [221, 656] width 12 height 18
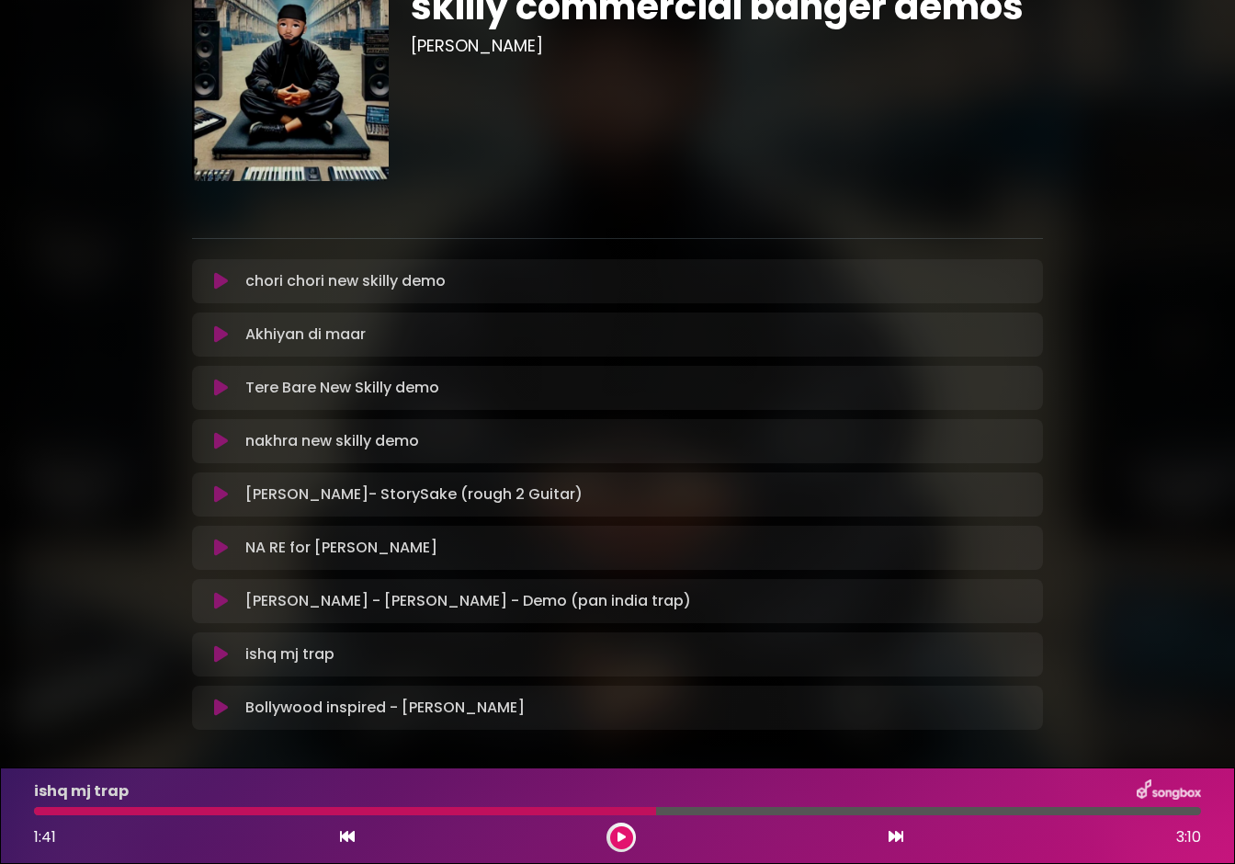
click at [219, 338] on icon at bounding box center [221, 334] width 14 height 18
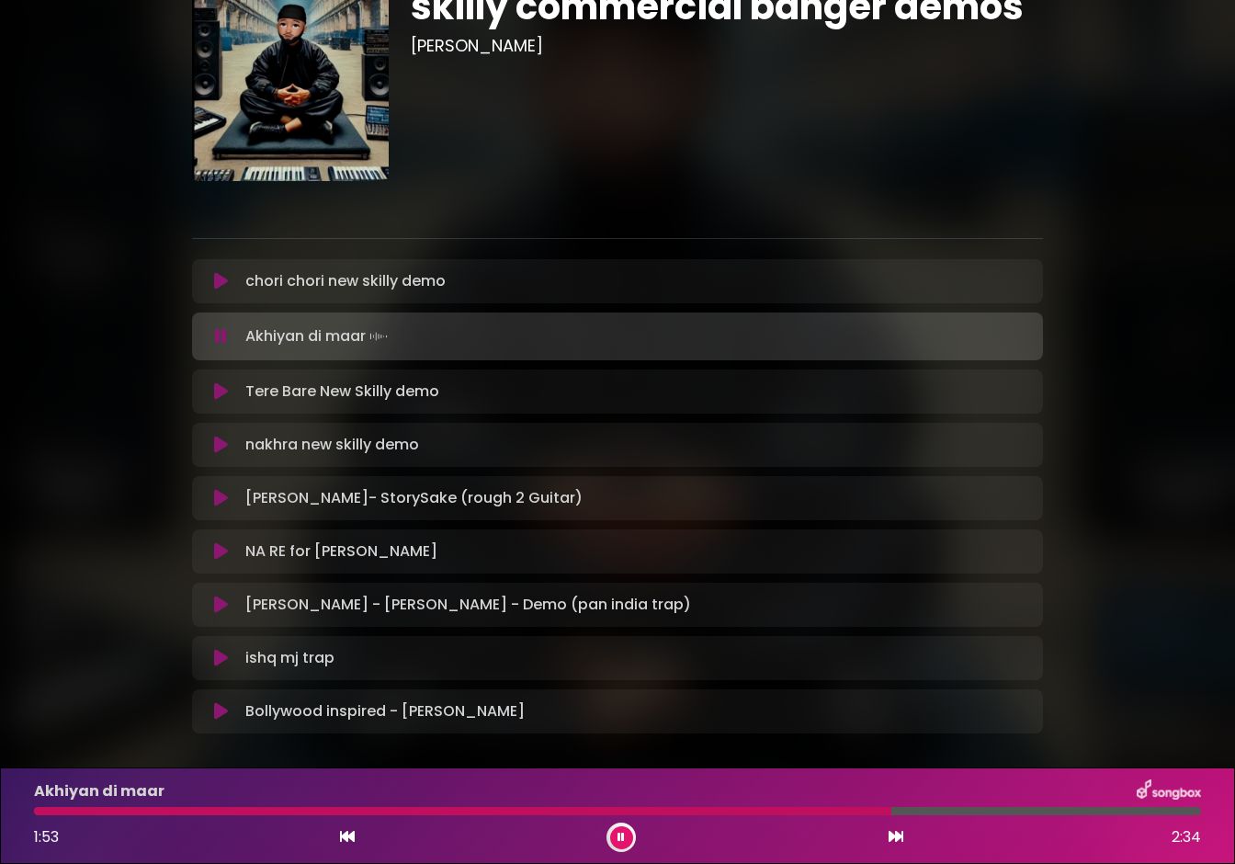
click at [219, 338] on icon at bounding box center [221, 336] width 12 height 18
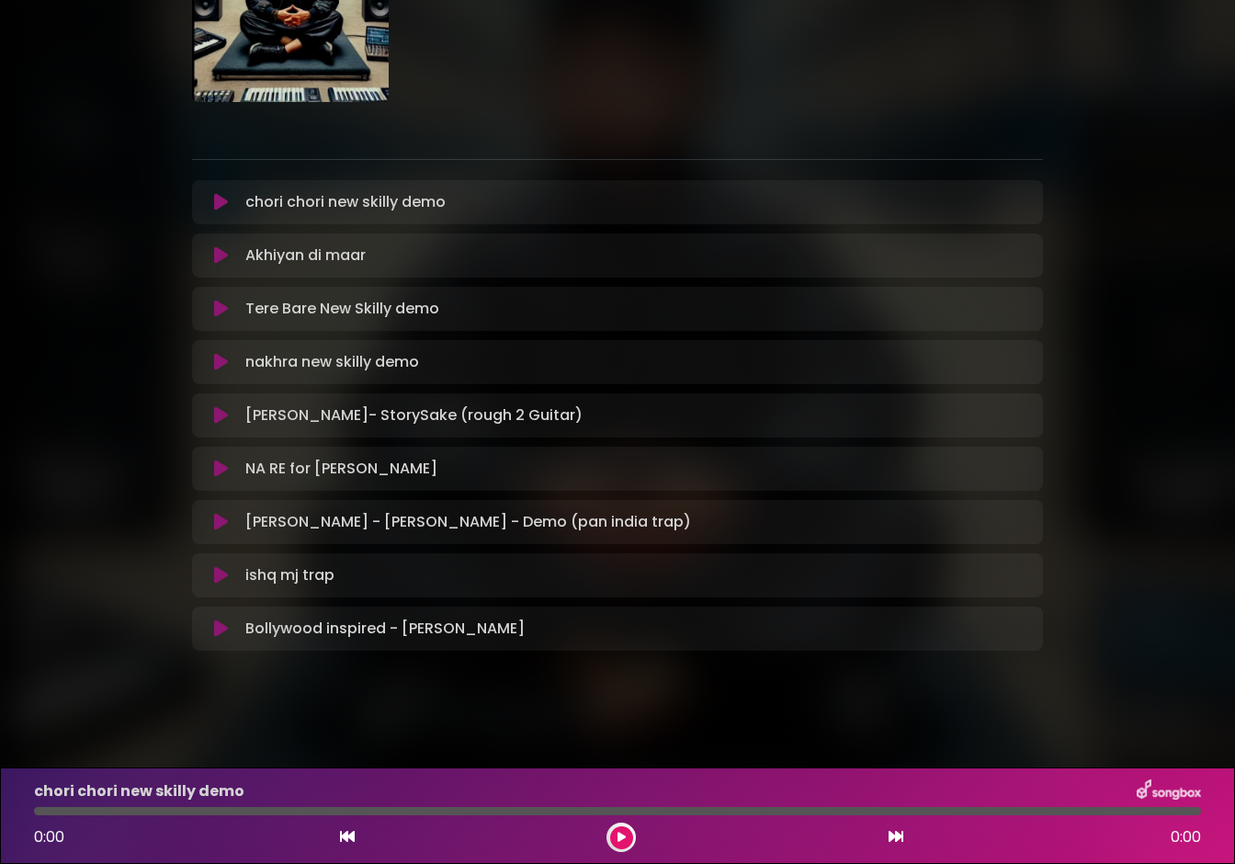
scroll to position [212, 0]
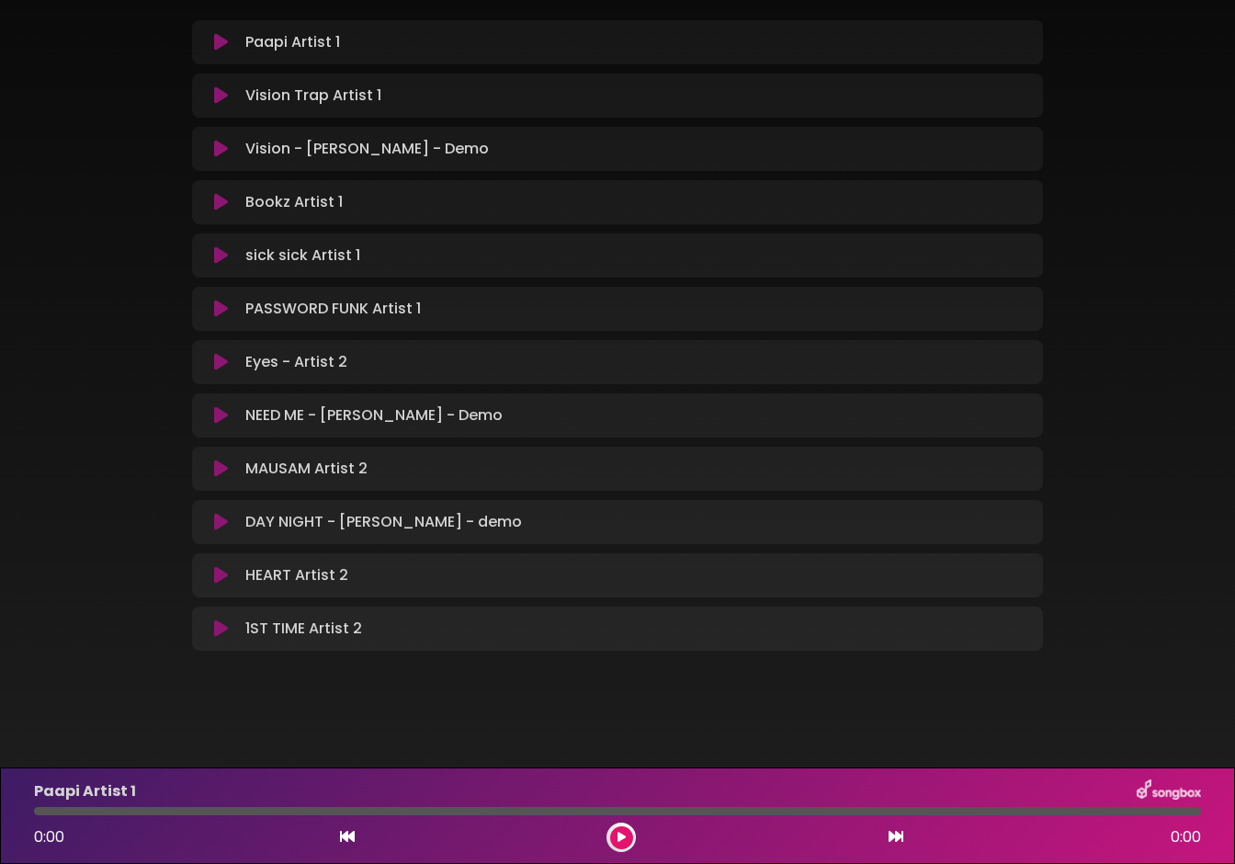
scroll to position [240, 0]
click at [221, 471] on icon at bounding box center [221, 470] width 14 height 18
click at [220, 472] on icon at bounding box center [221, 470] width 14 height 18
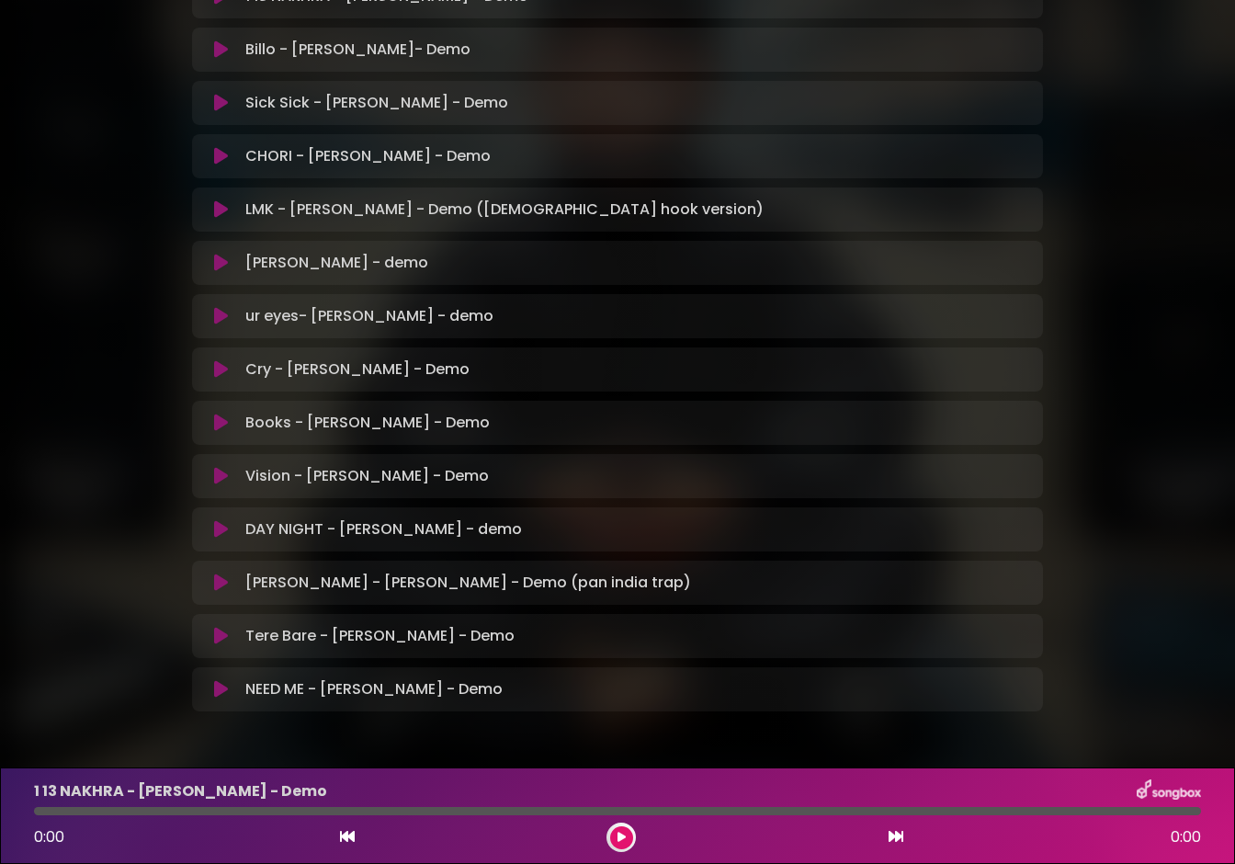
scroll to position [424, 0]
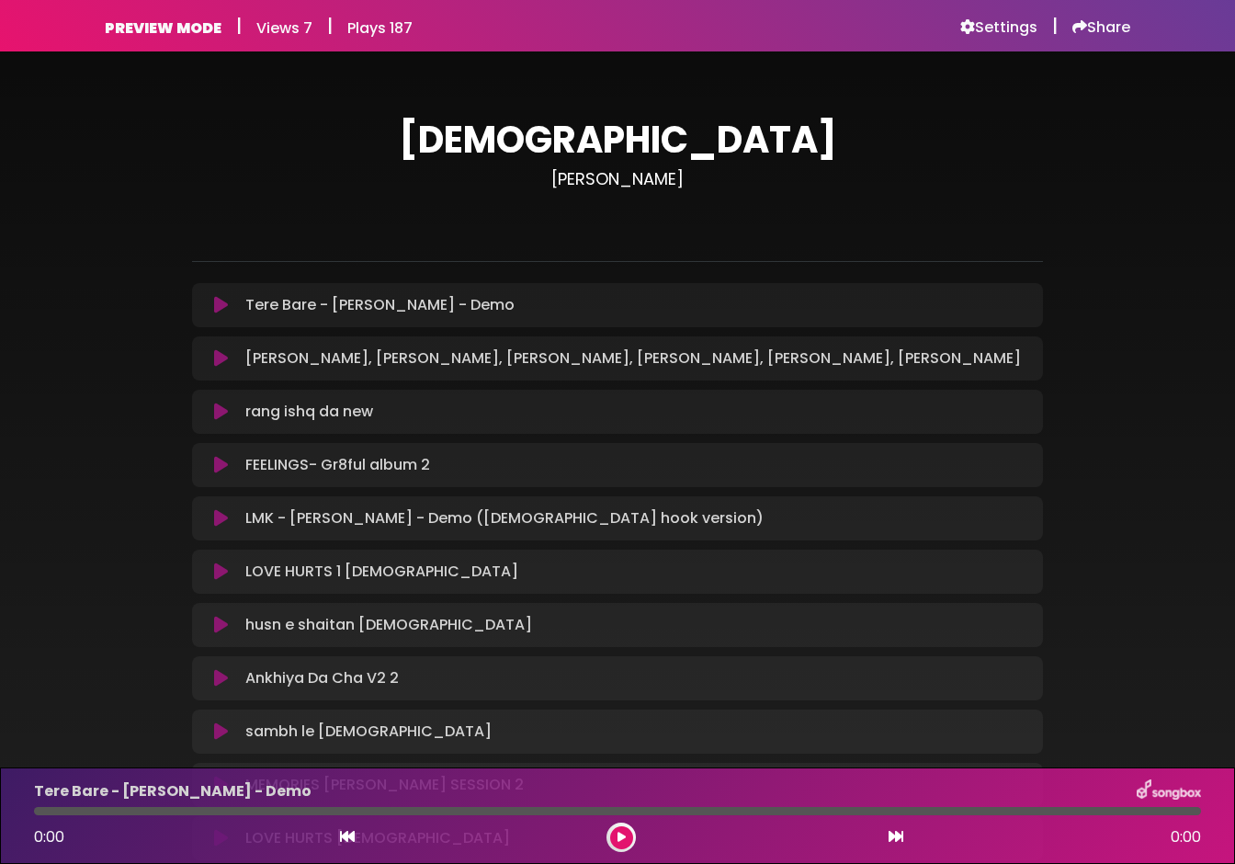
click at [222, 358] on icon at bounding box center [221, 358] width 14 height 18
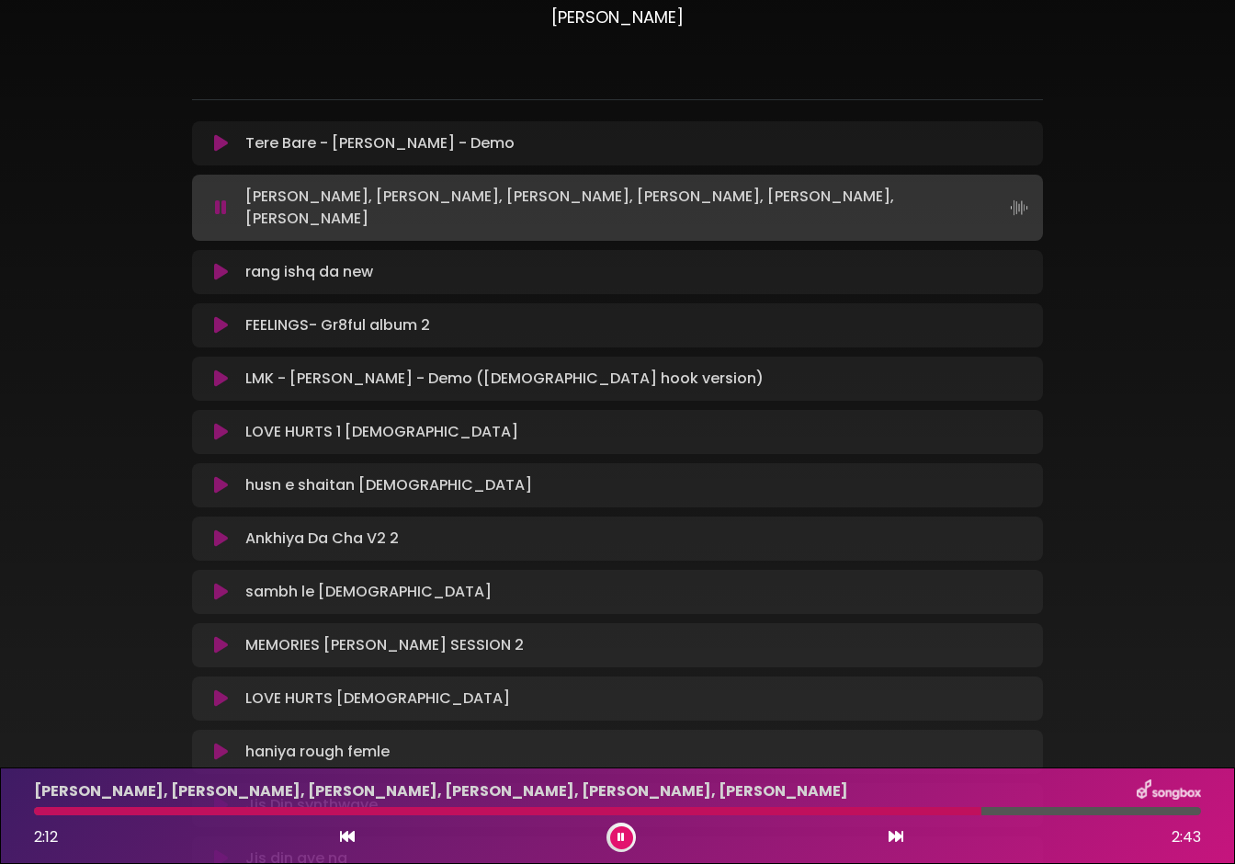
scroll to position [175, 0]
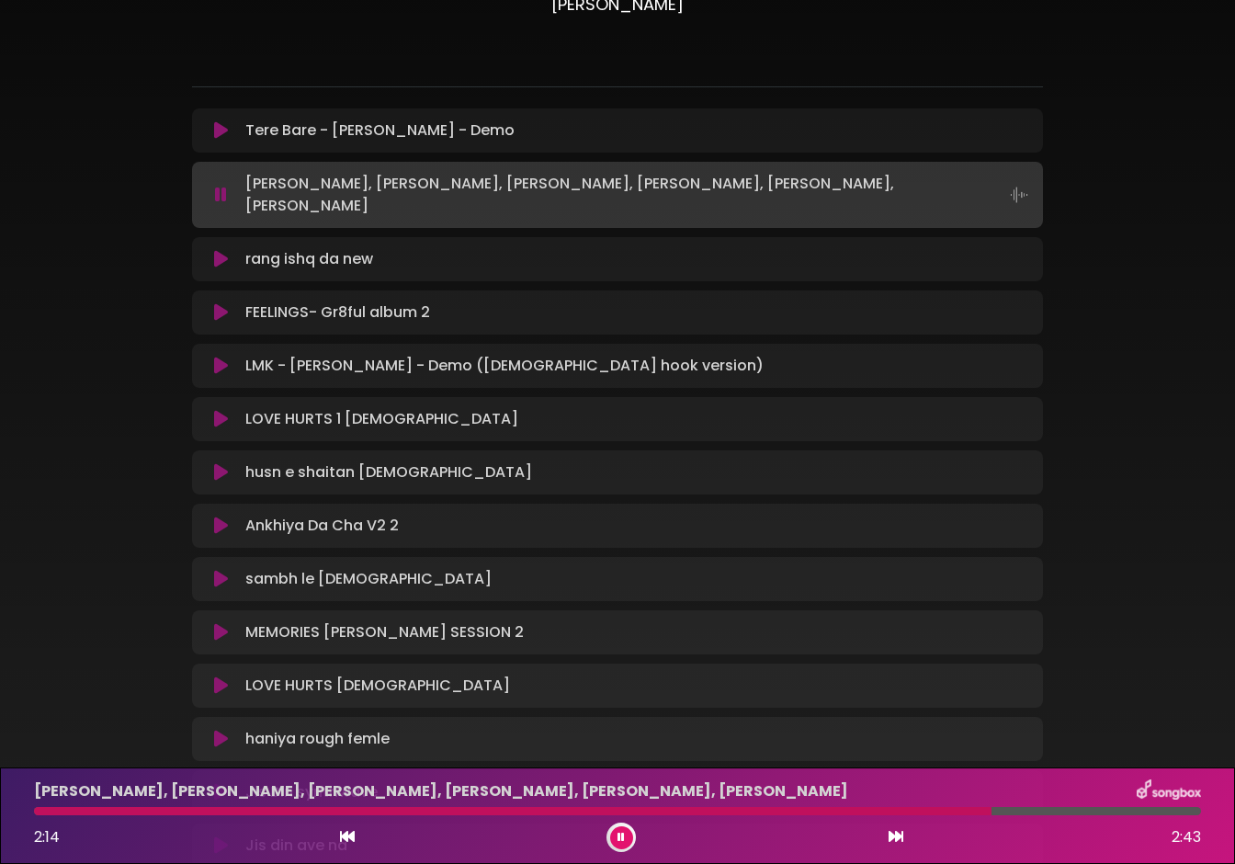
click at [221, 187] on icon at bounding box center [221, 195] width 12 height 18
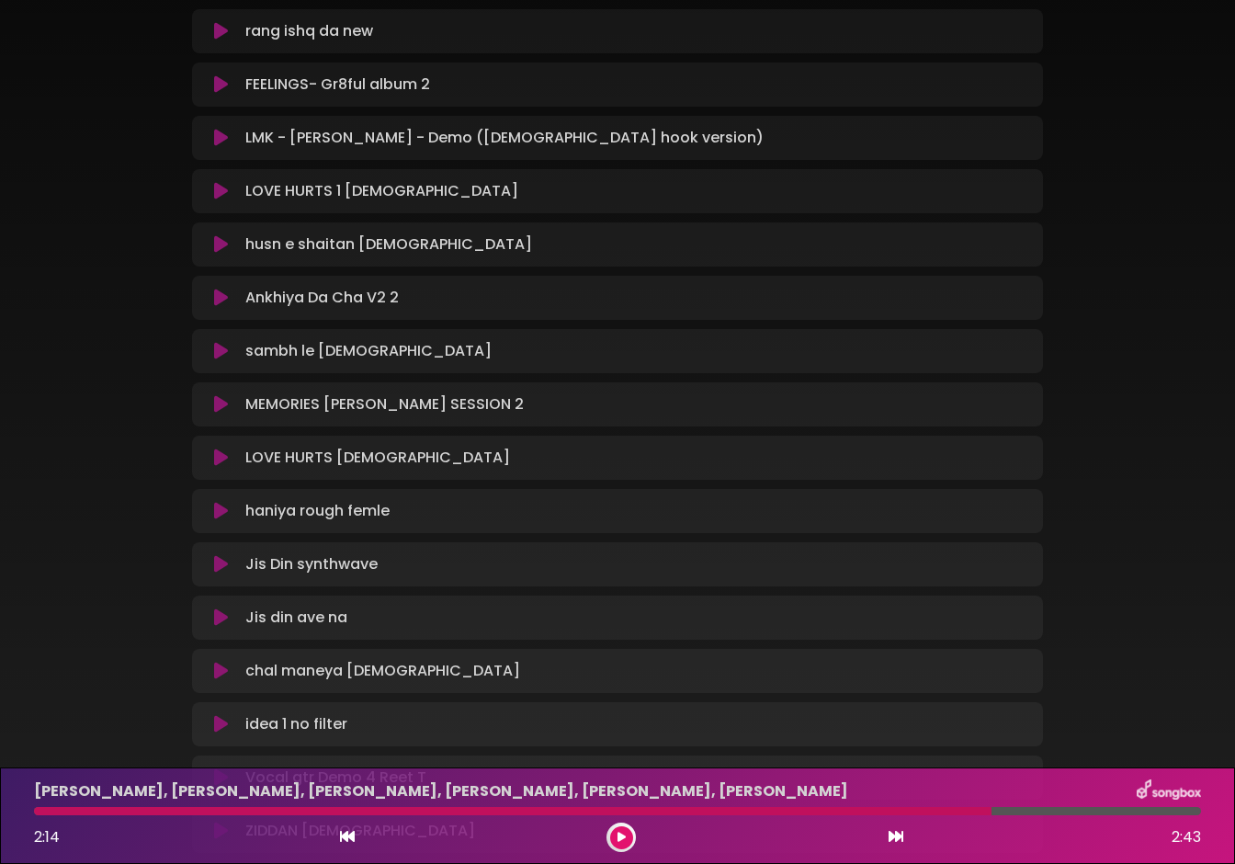
scroll to position [381, 0]
